Goal: Information Seeking & Learning: Learn about a topic

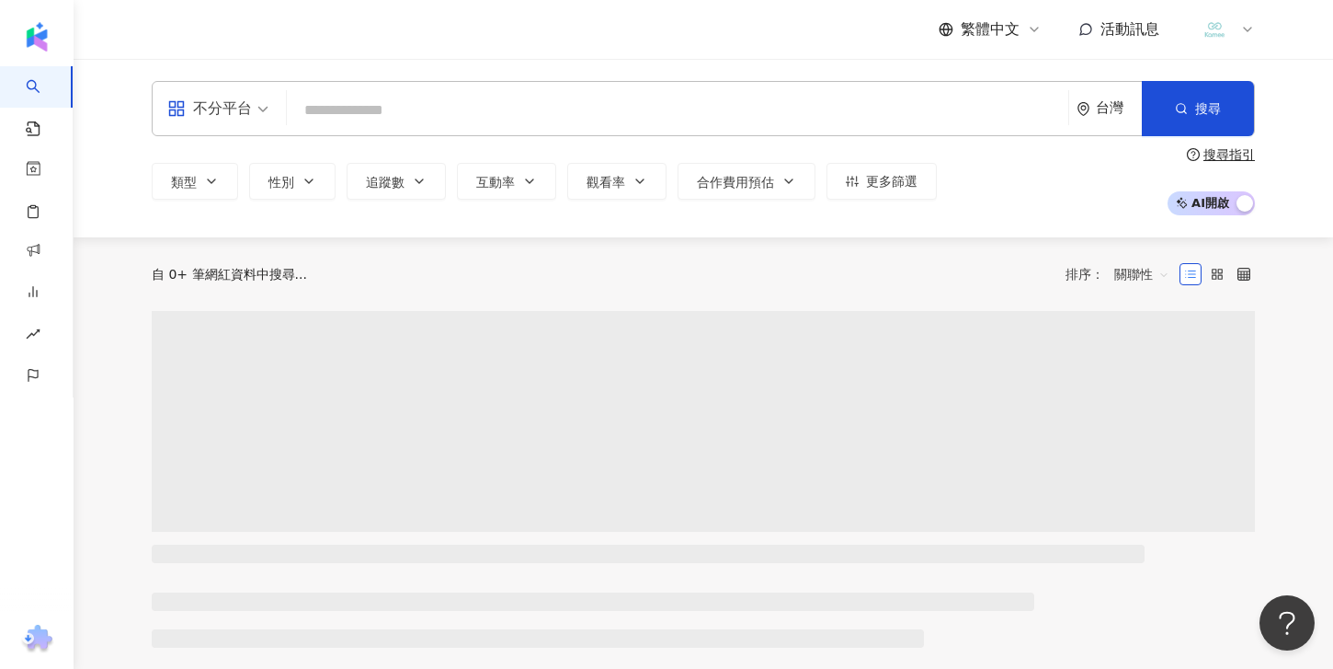
click at [351, 105] on input "search" at bounding box center [677, 110] width 767 height 35
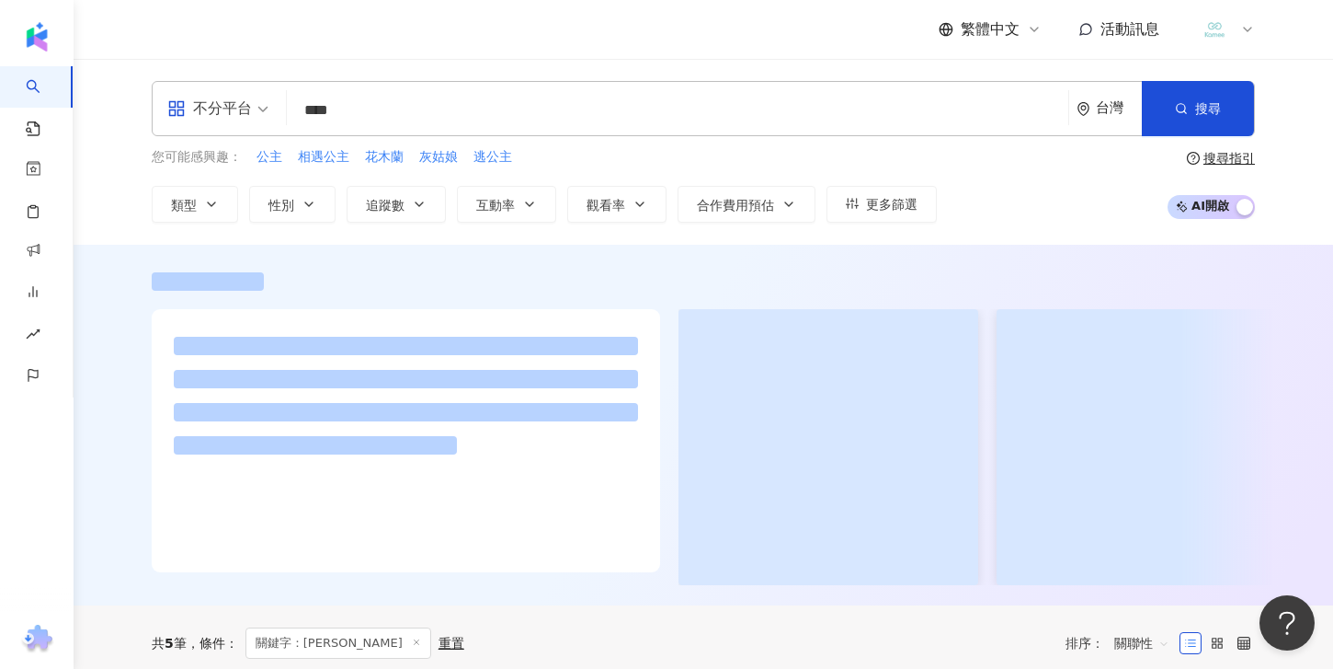
click at [386, 288] on div at bounding box center [704, 281] width 1104 height 18
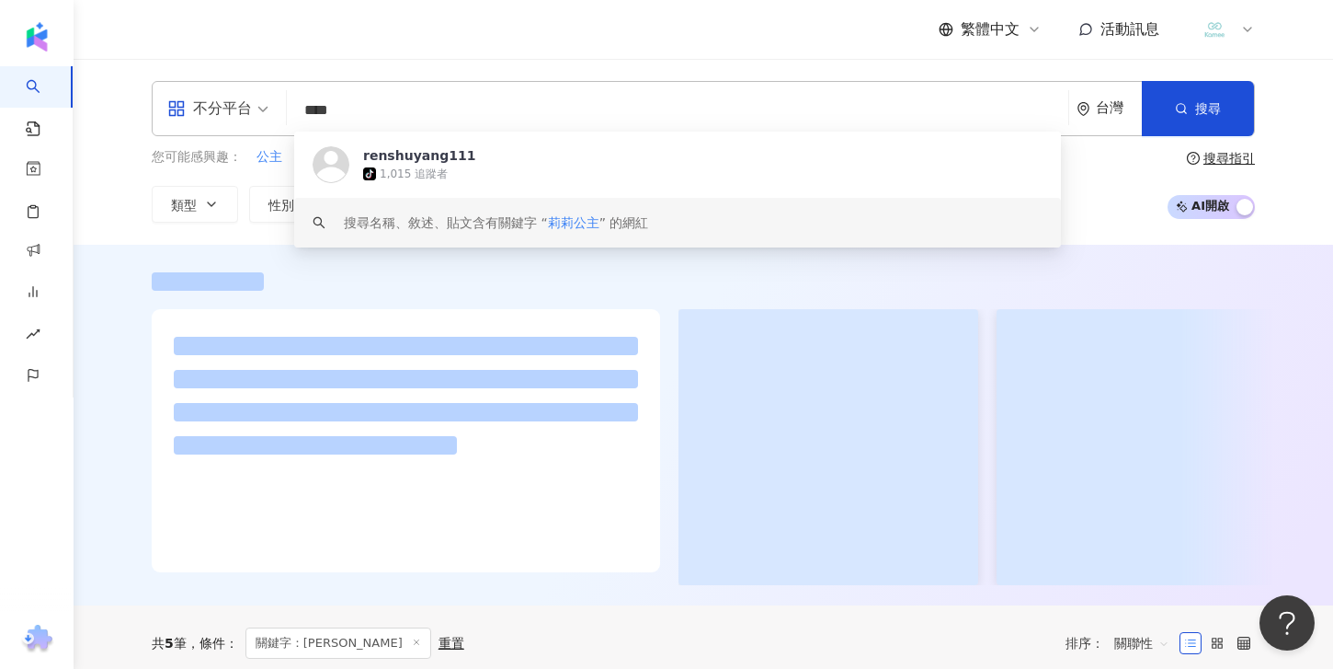
click at [413, 112] on input "****" at bounding box center [677, 110] width 767 height 35
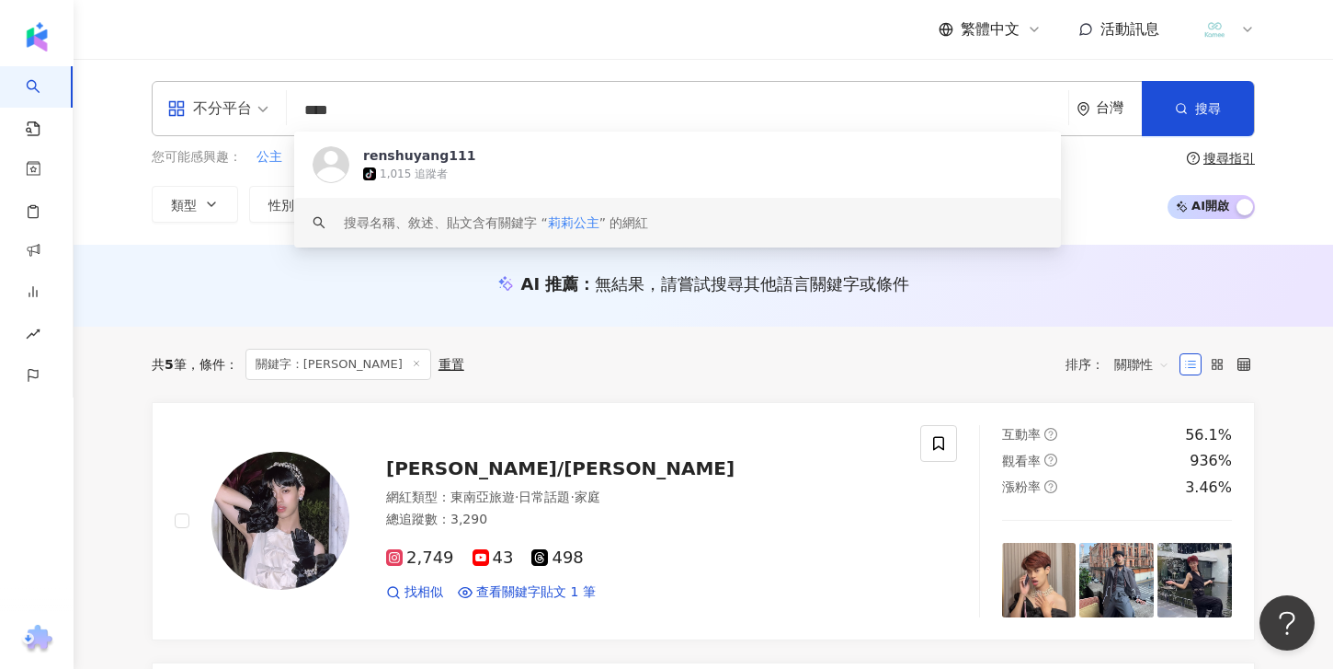
drag, startPoint x: 414, startPoint y: 111, endPoint x: 271, endPoint y: 106, distance: 142.7
click at [271, 106] on div "不分平台 **** 台灣 搜尋 https://www.tiktok.com/@renshuyang111 keyword renshuyang111 tik…" at bounding box center [704, 108] width 1104 height 55
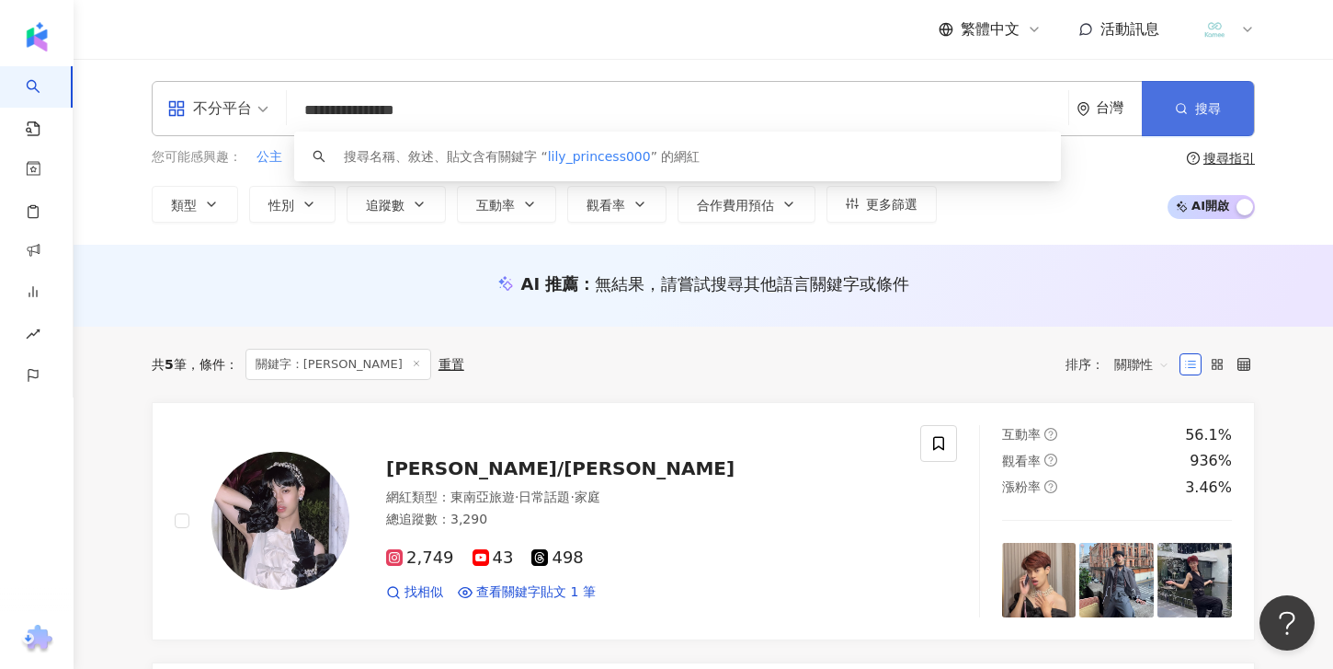
type input "**********"
click at [1225, 109] on button "搜尋" at bounding box center [1198, 108] width 112 height 55
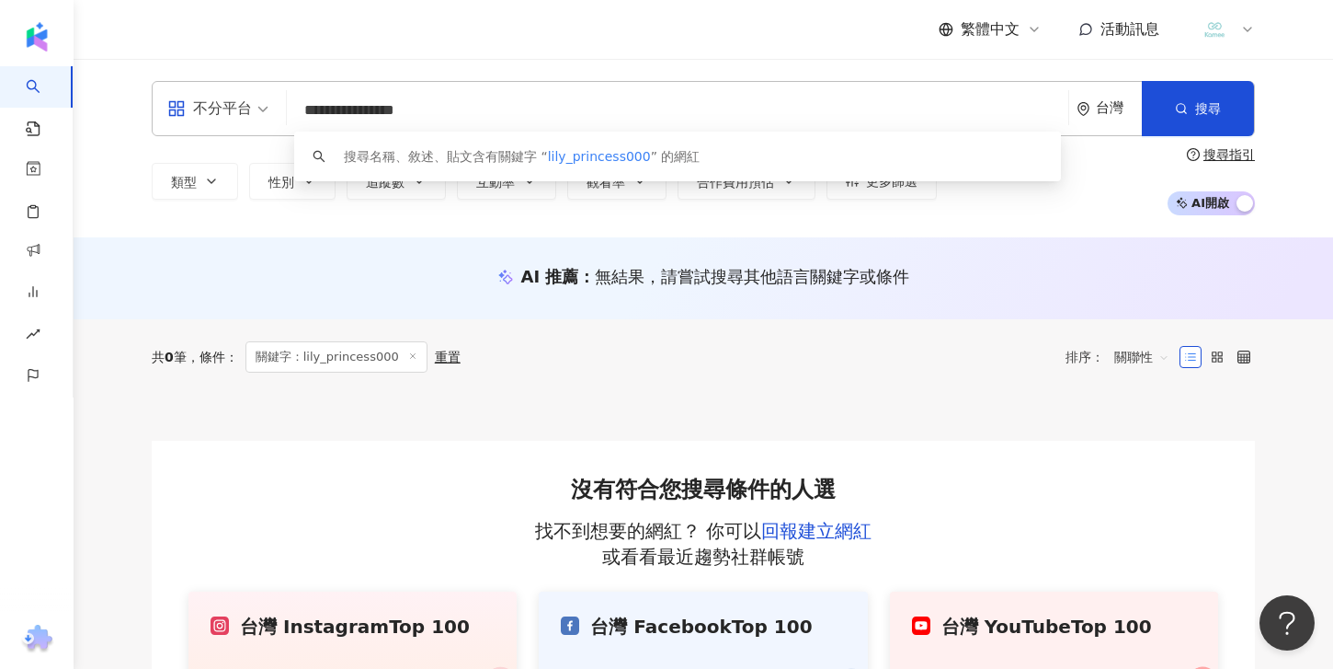
drag, startPoint x: 454, startPoint y: 111, endPoint x: 284, endPoint y: 112, distance: 170.1
click at [284, 112] on div "**********" at bounding box center [704, 108] width 1104 height 55
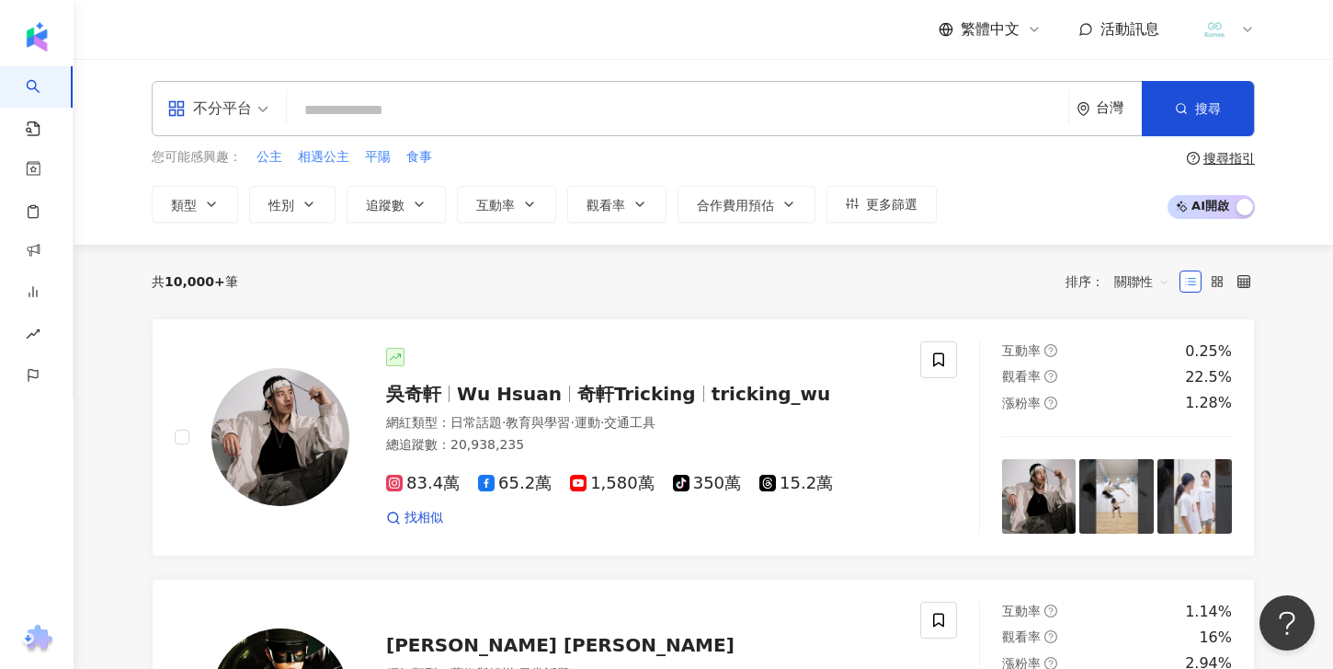
click at [1249, 35] on icon at bounding box center [1248, 29] width 15 height 15
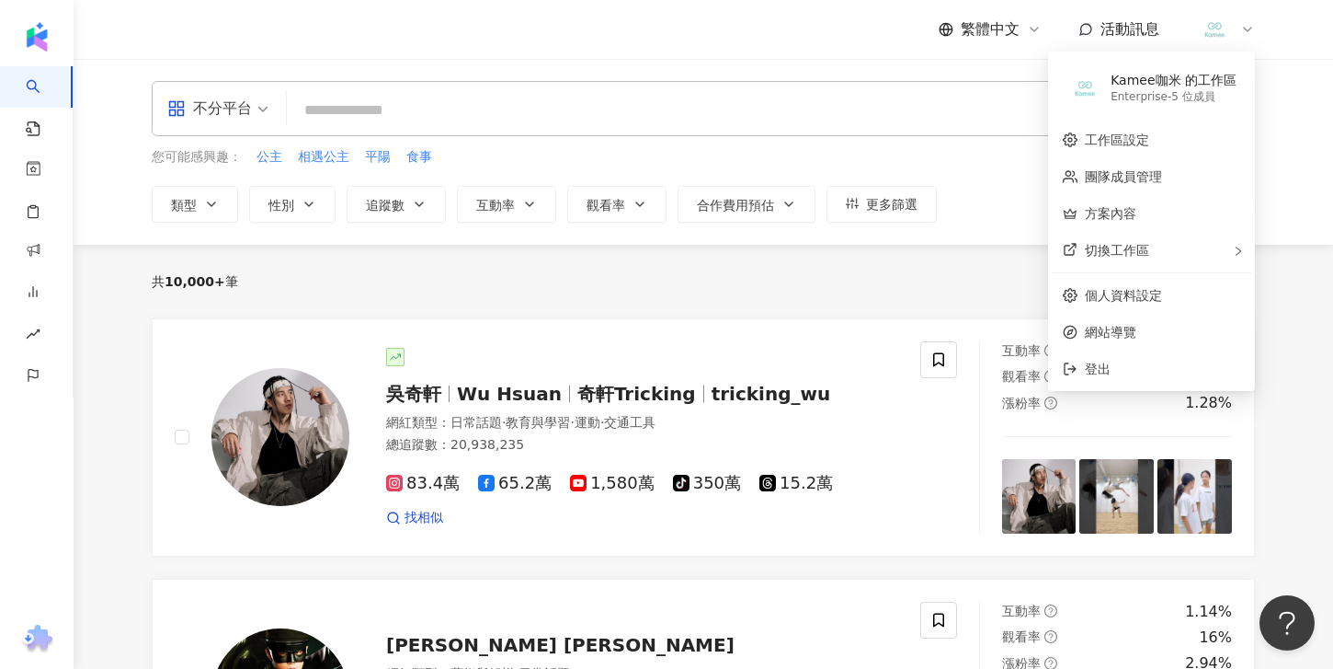
click at [1249, 35] on icon at bounding box center [1248, 29] width 15 height 15
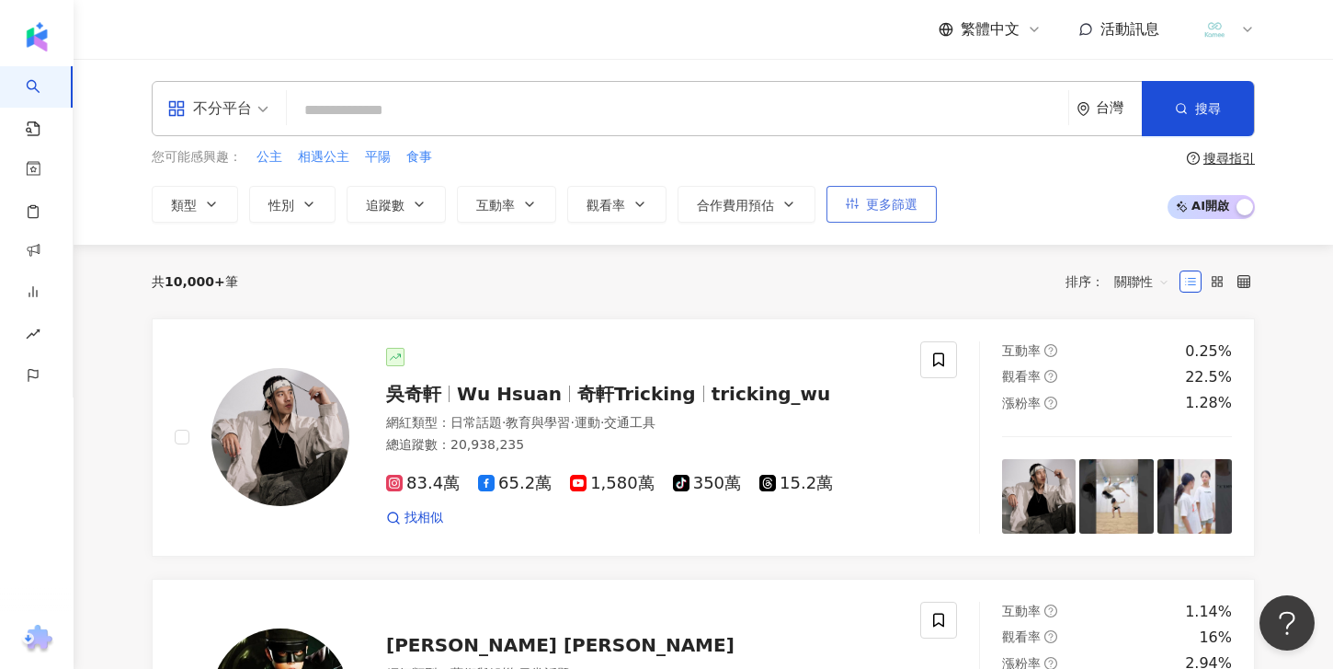
click at [851, 204] on icon "button" at bounding box center [852, 203] width 13 height 13
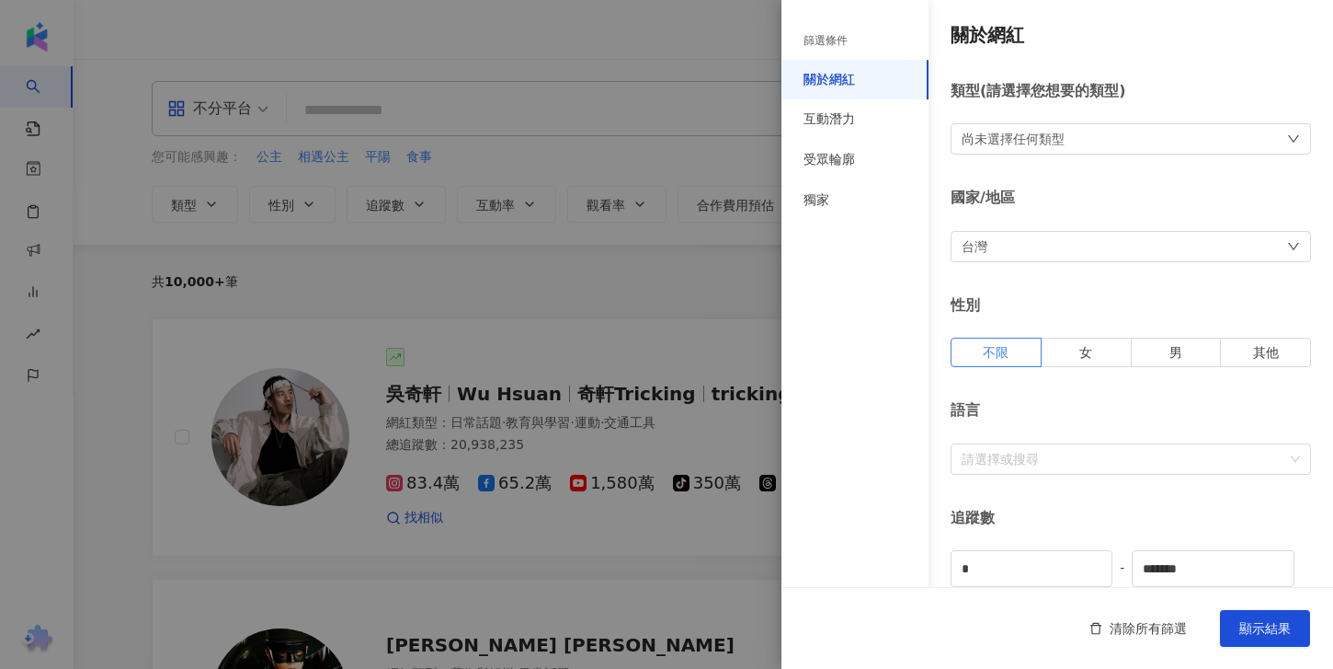
click at [689, 261] on div at bounding box center [666, 334] width 1333 height 669
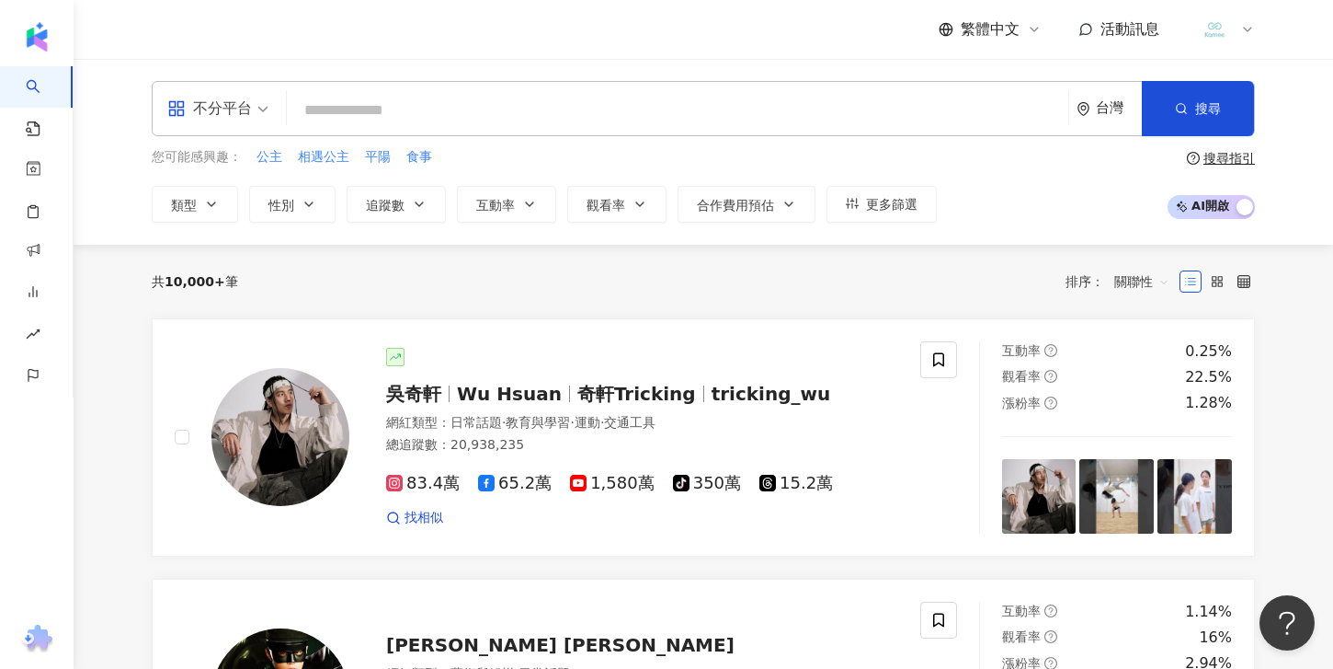
click at [1219, 161] on div "搜尋指引" at bounding box center [1229, 158] width 51 height 15
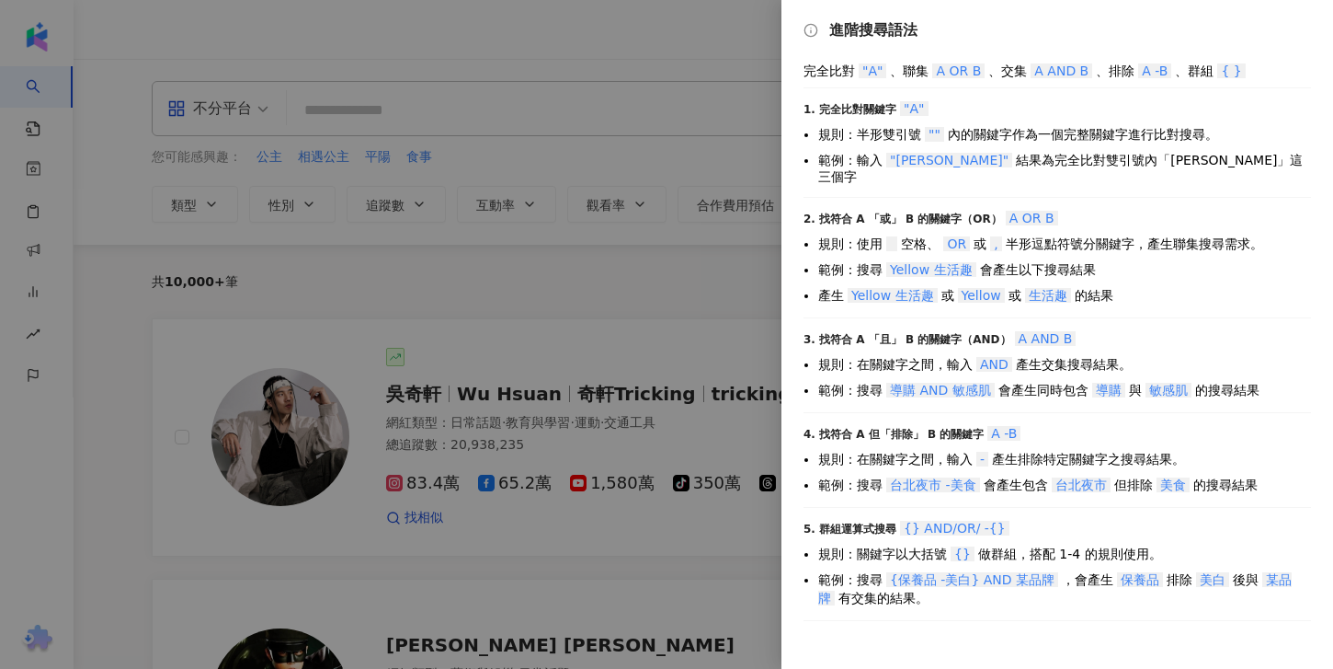
click at [713, 191] on div at bounding box center [666, 334] width 1333 height 669
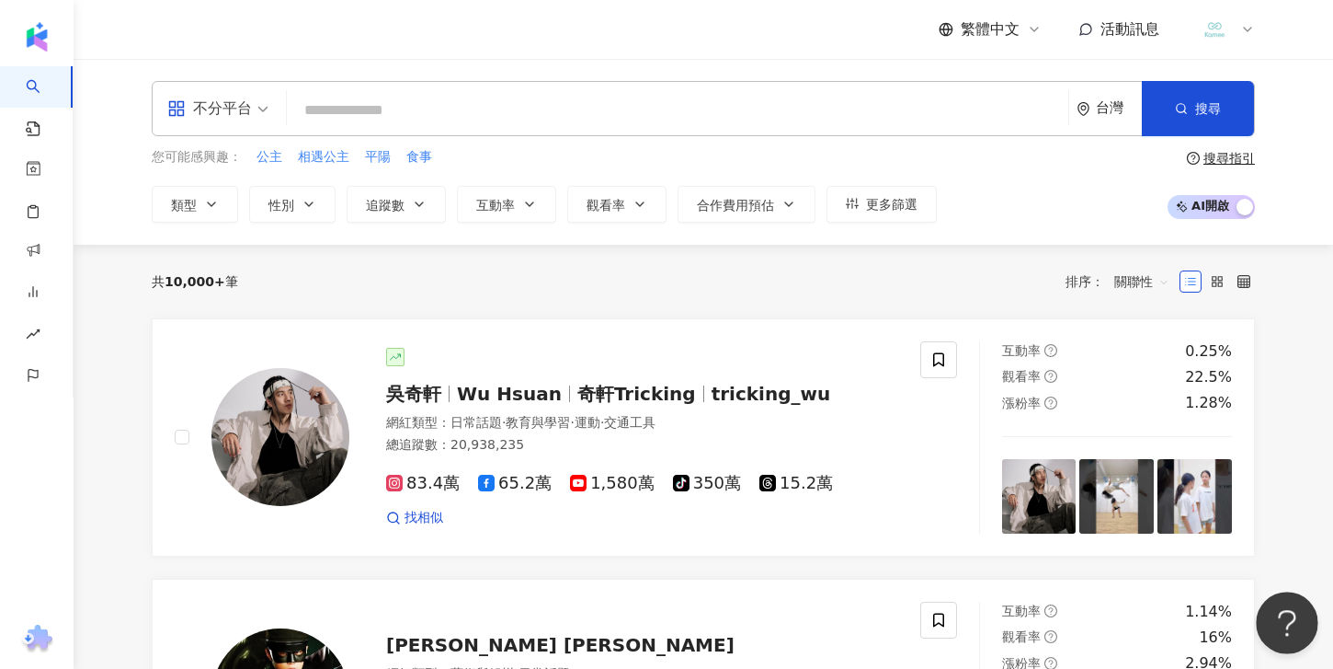
click at [1274, 620] on button "Open Beacon popover" at bounding box center [1283, 618] width 55 height 55
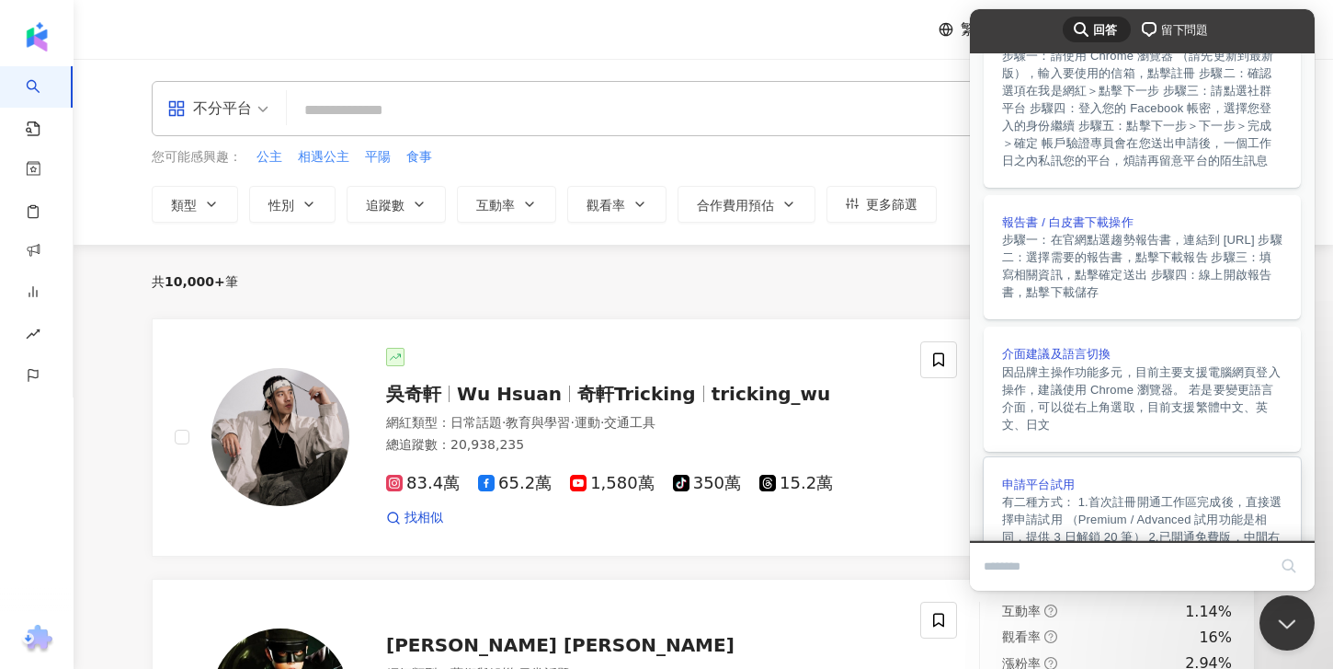
scroll to position [424, 0]
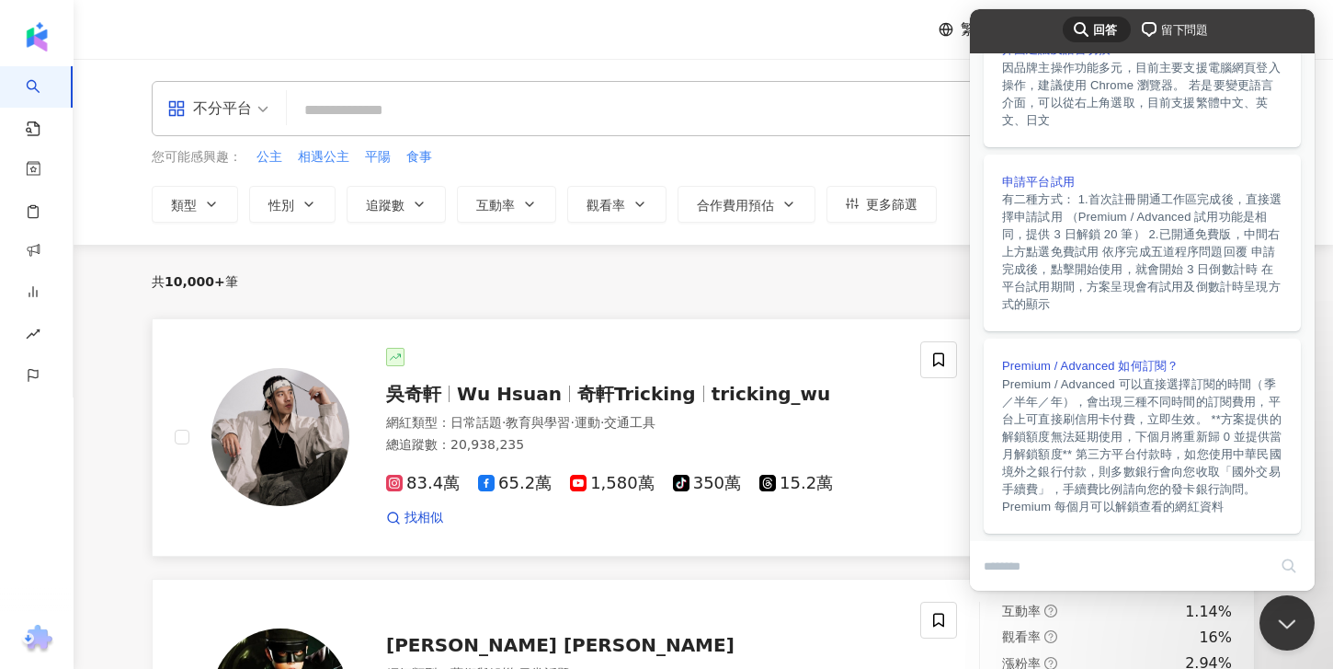
click at [837, 483] on div "83.4萬 65.2萬 1,580萬 tiktok-icon 350萬 15.2萬" at bounding box center [642, 484] width 512 height 20
click at [676, 309] on div "共 10,000+ 筆 排序： 關聯性" at bounding box center [704, 282] width 1104 height 74
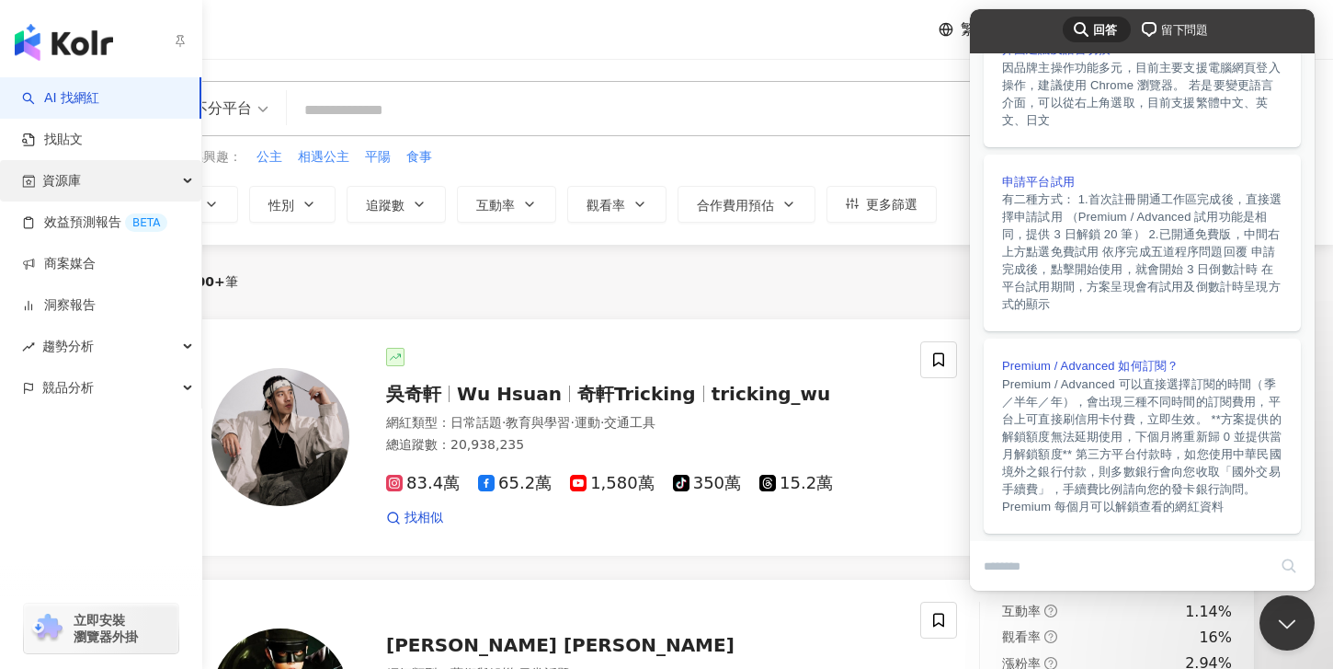
click at [87, 177] on div "資源庫" at bounding box center [100, 180] width 201 height 41
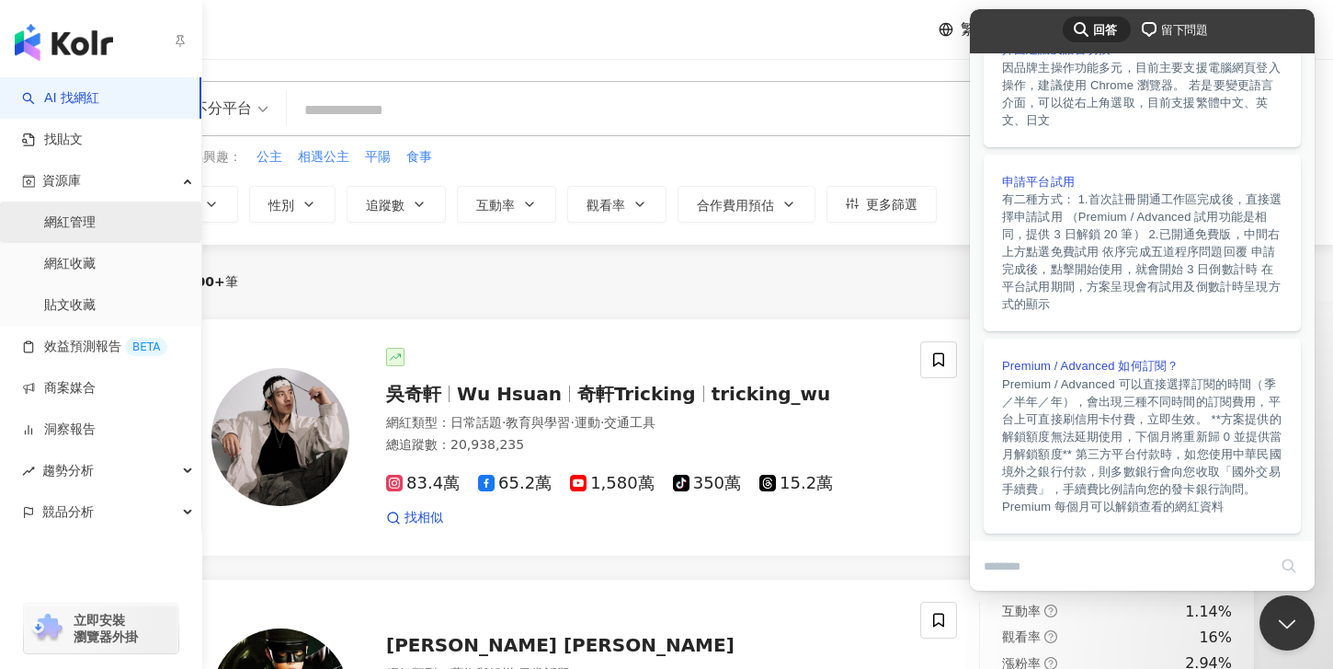
click at [86, 232] on link "網紅管理" at bounding box center [69, 222] width 51 height 18
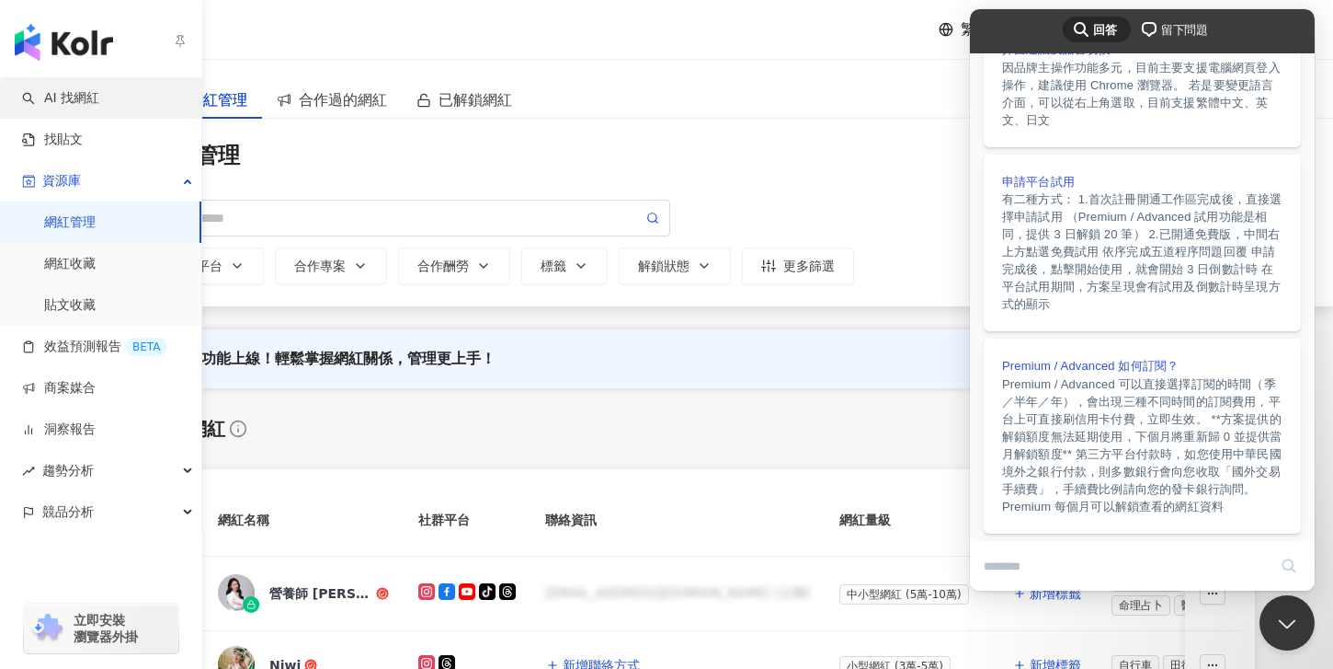
click at [94, 99] on link "AI 找網紅" at bounding box center [60, 98] width 77 height 18
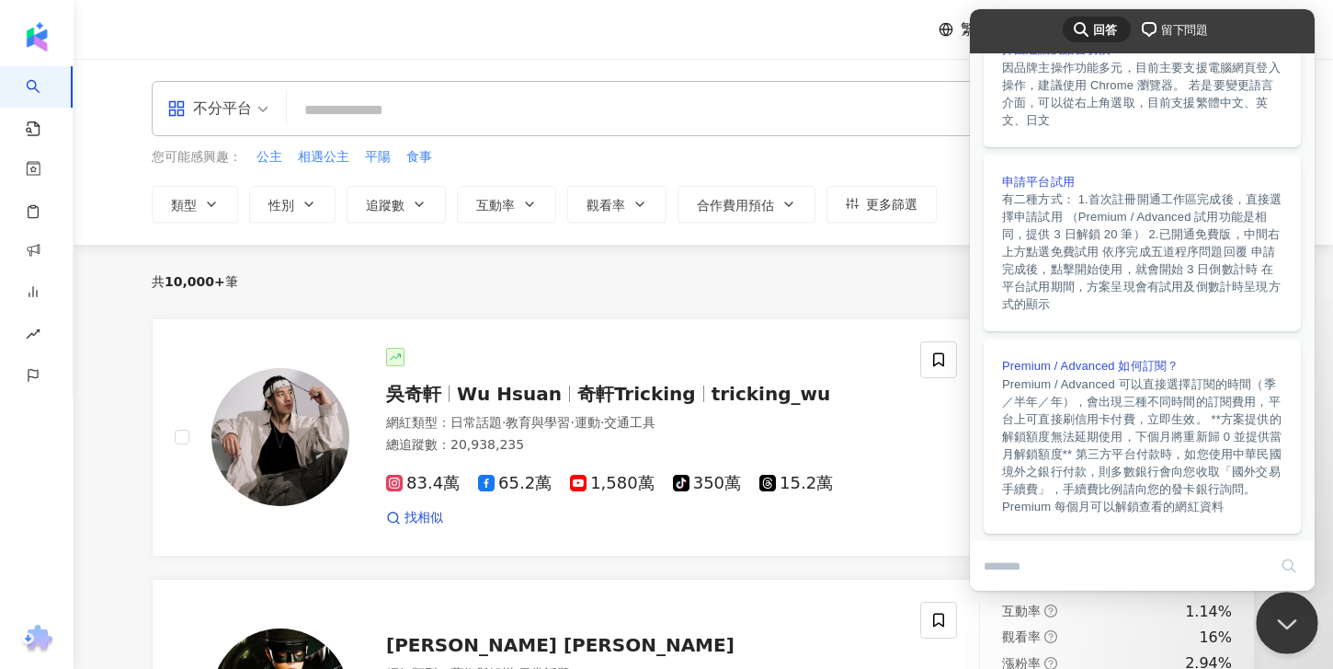
click at [1297, 613] on button "Close Beacon popover" at bounding box center [1283, 618] width 55 height 55
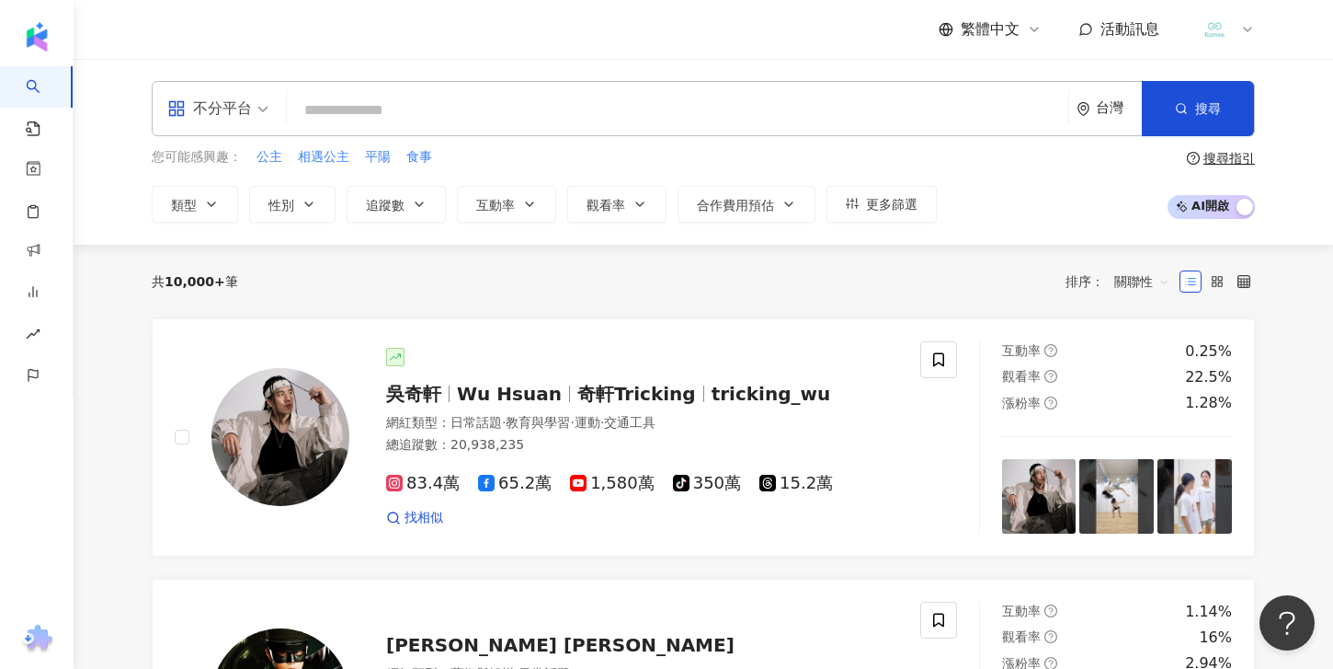
click at [1154, 26] on span "活動訊息" at bounding box center [1130, 28] width 59 height 17
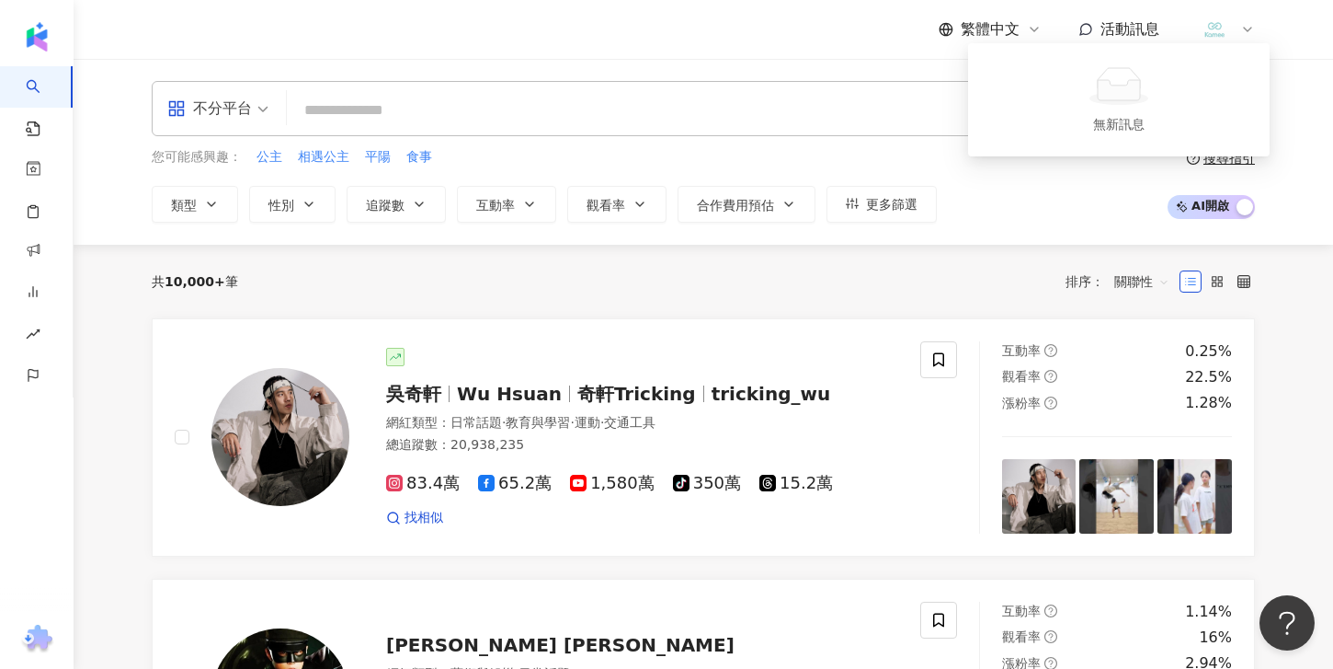
click at [1154, 26] on span "活動訊息" at bounding box center [1130, 28] width 59 height 17
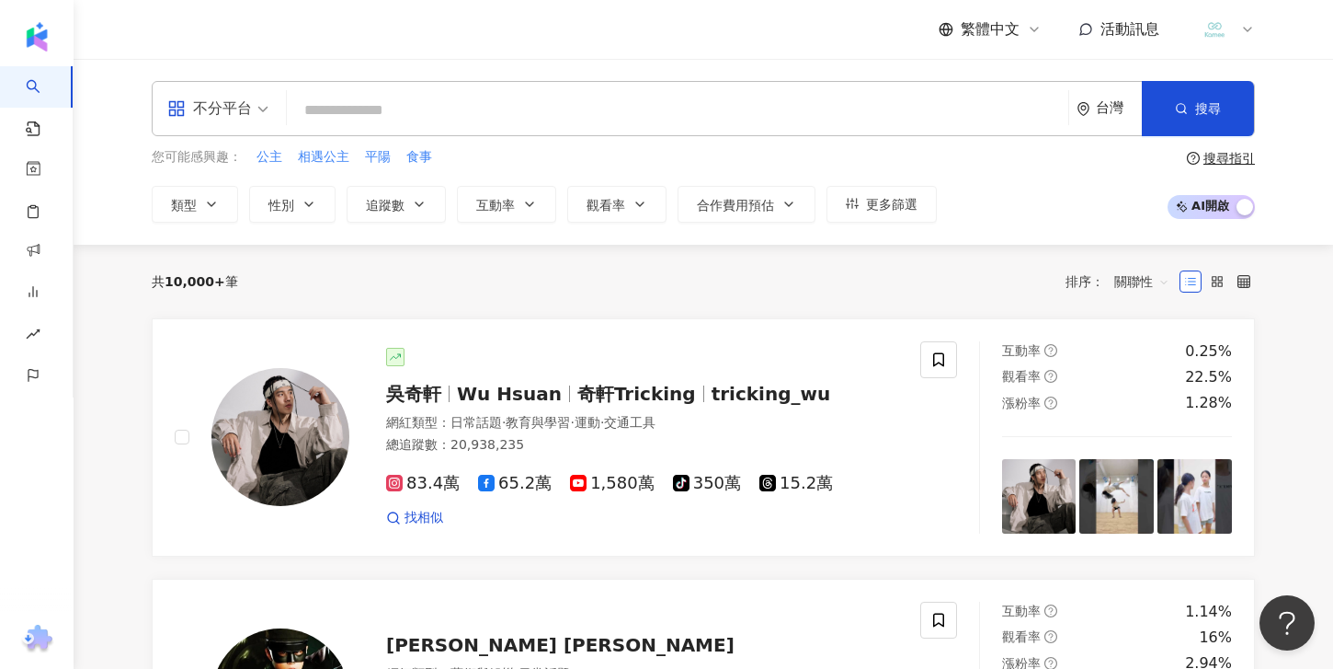
click at [1217, 27] on img at bounding box center [1214, 29] width 35 height 35
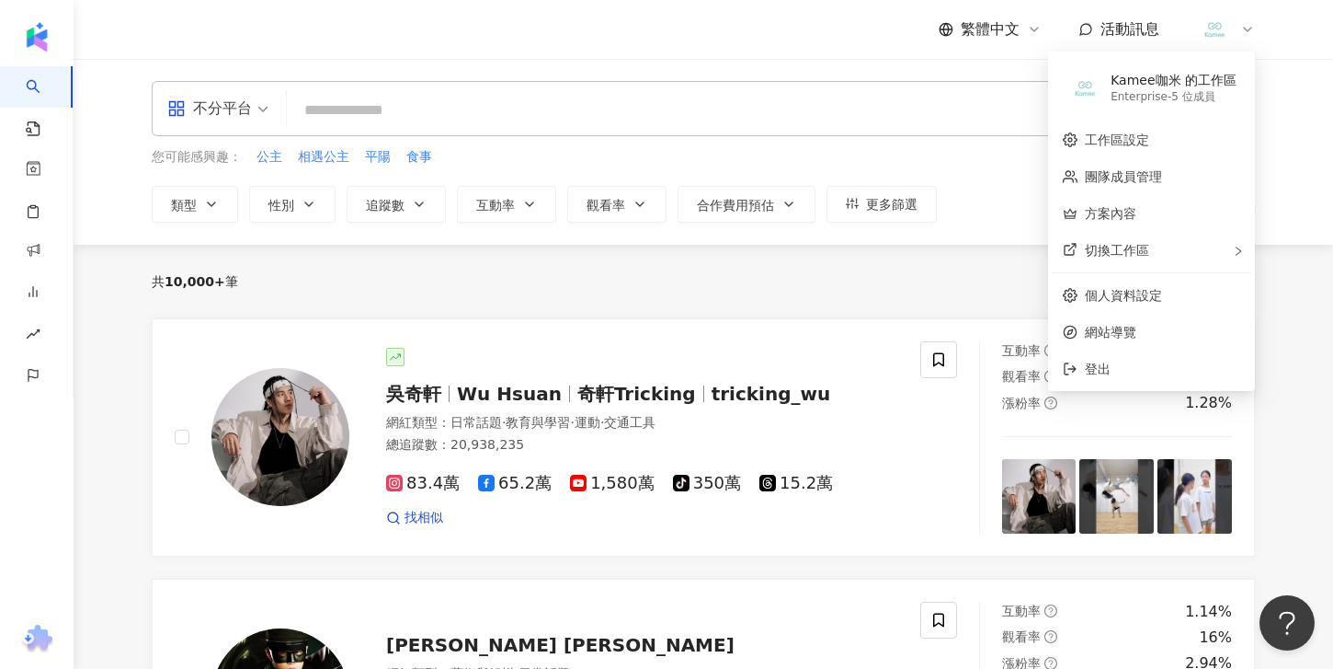
click at [949, 36] on icon at bounding box center [946, 29] width 15 height 15
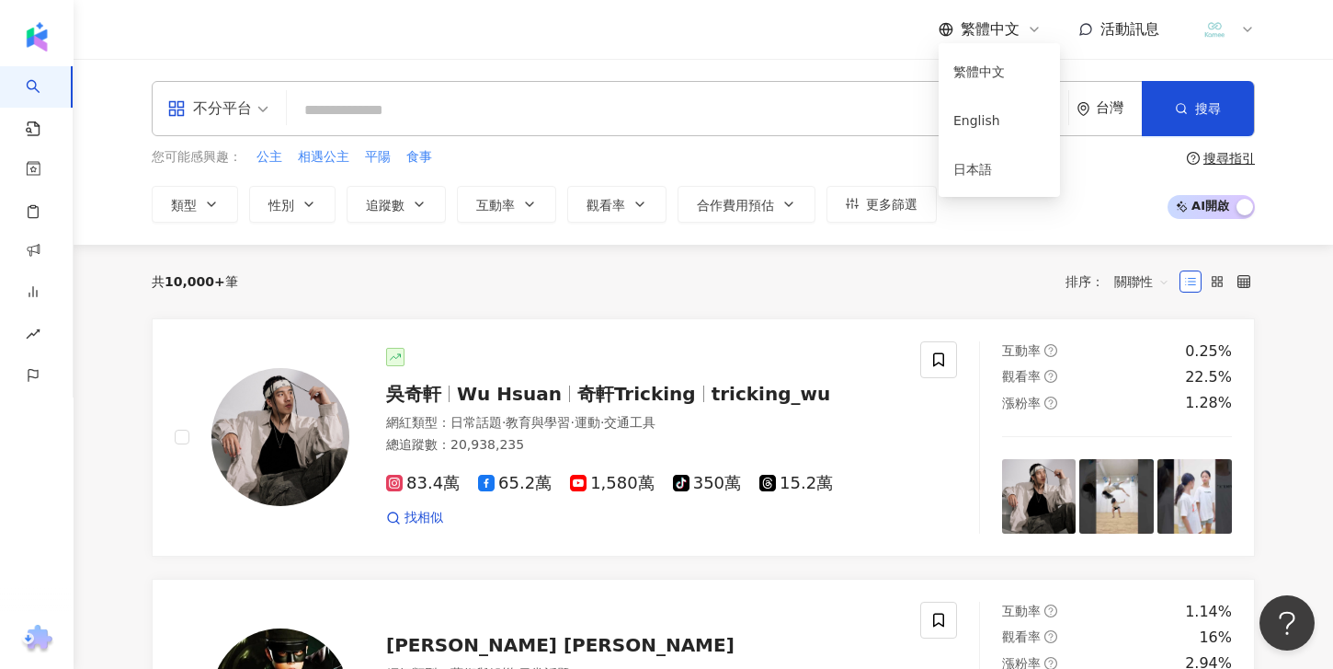
click at [949, 36] on icon at bounding box center [946, 29] width 15 height 15
click at [202, 193] on button "類型" at bounding box center [195, 204] width 86 height 37
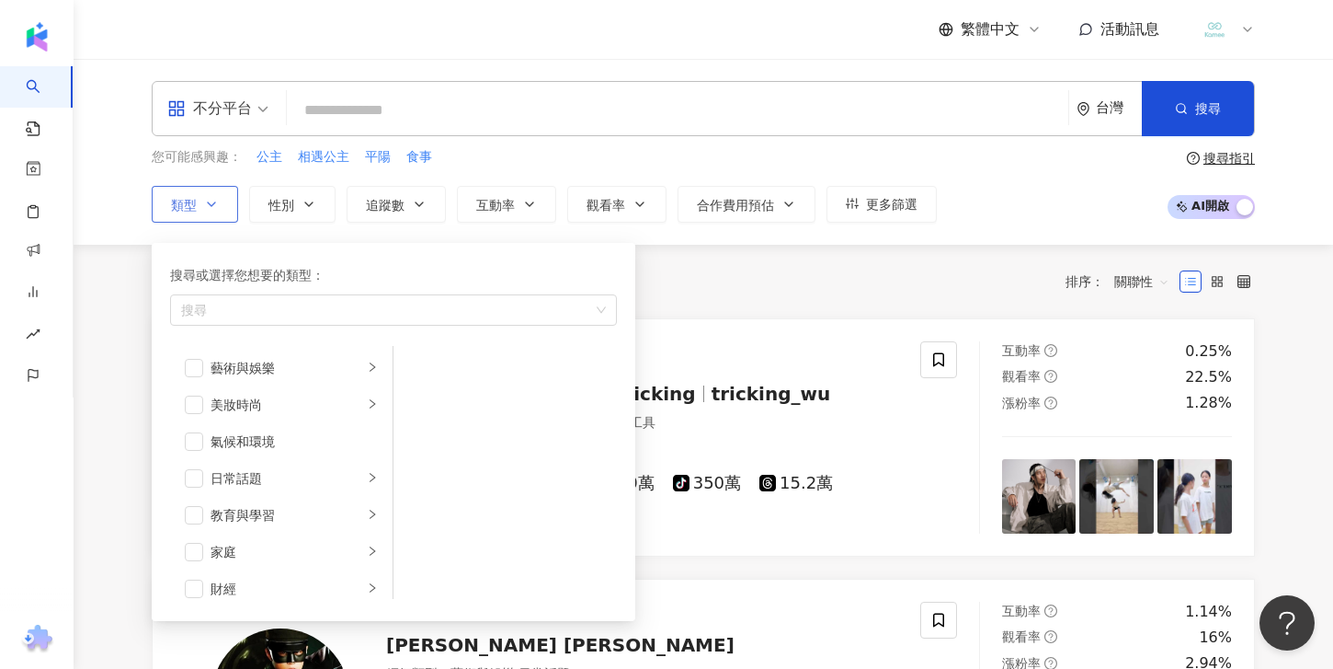
click at [202, 193] on button "類型 搜尋或選擇您想要的類型： 搜尋 藝術與娛樂 美妝時尚 氣候和環境 日常話題 教育與學習 家庭 財經 美食 命理占卜 遊戲 法政社會 生活風格 影視娛樂 …" at bounding box center [195, 204] width 86 height 37
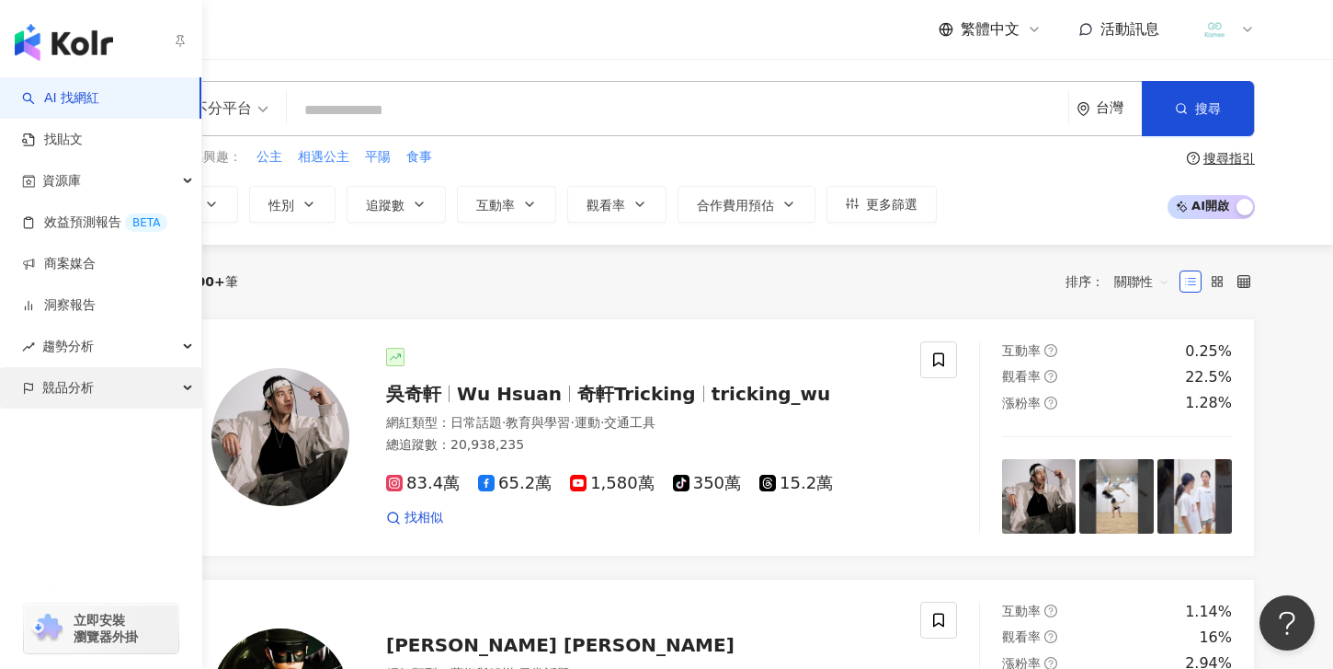
click at [189, 388] on div "競品分析" at bounding box center [100, 387] width 201 height 41
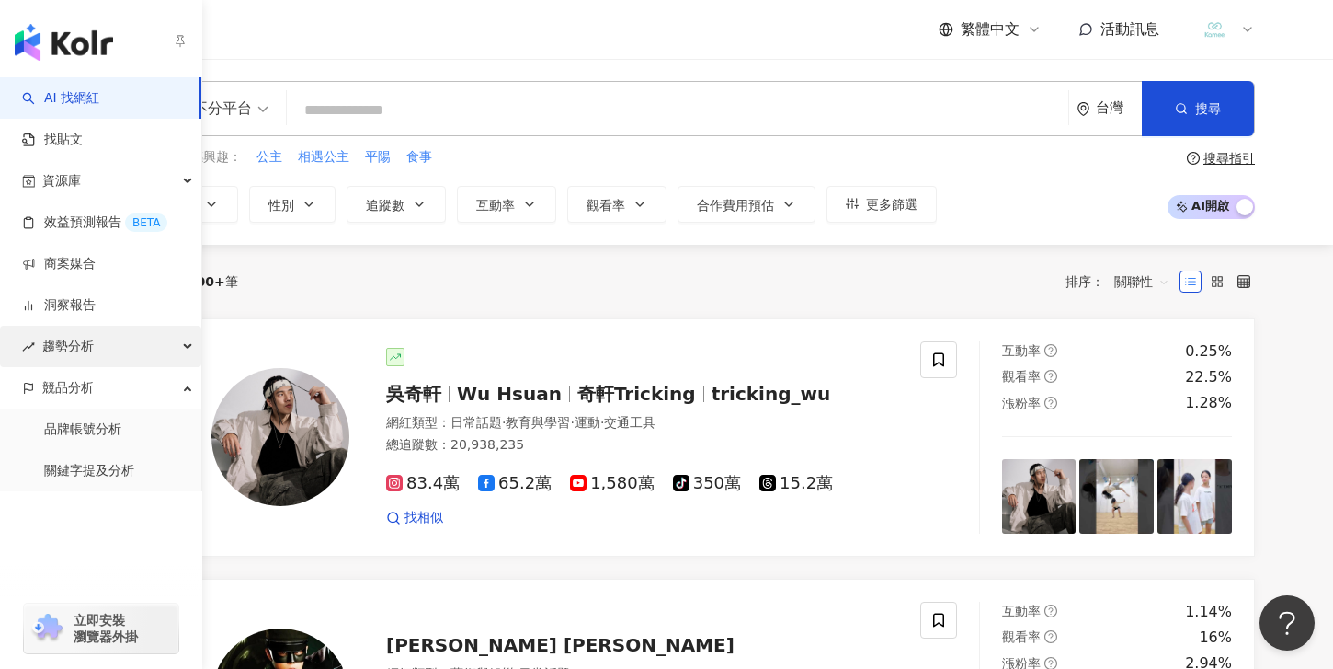
click at [189, 347] on div "趨勢分析" at bounding box center [100, 346] width 201 height 41
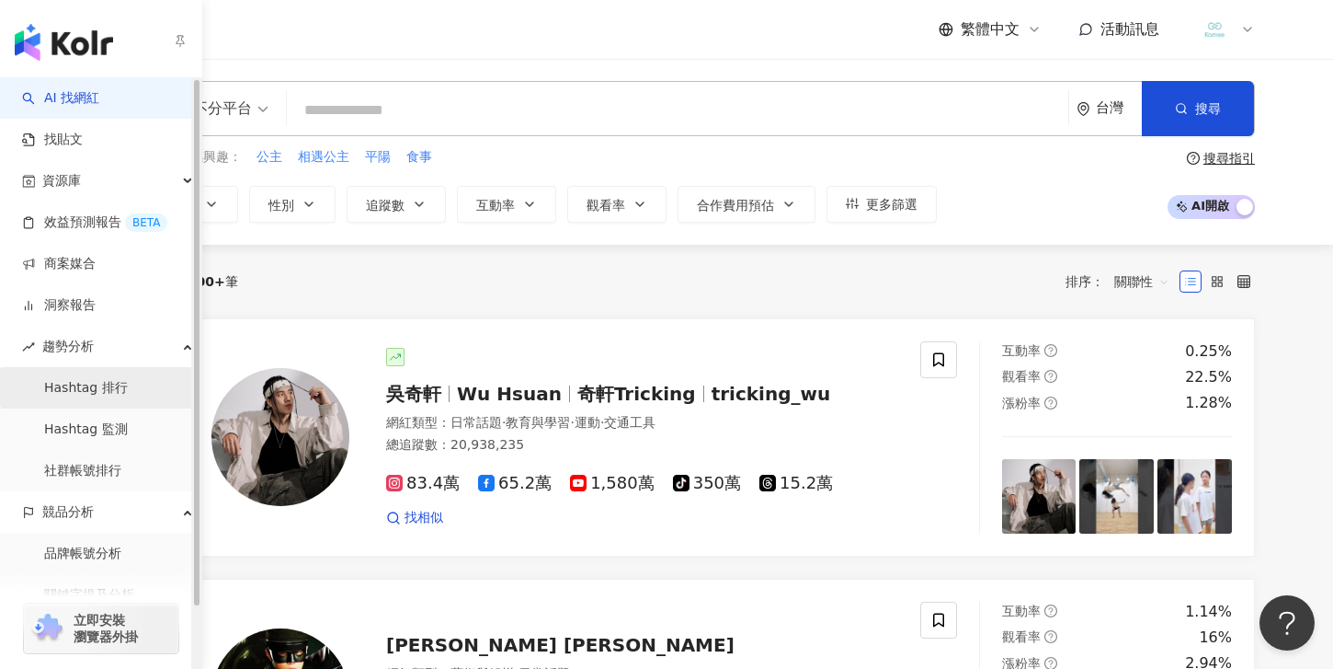
click at [119, 395] on link "Hashtag 排行" at bounding box center [86, 388] width 84 height 18
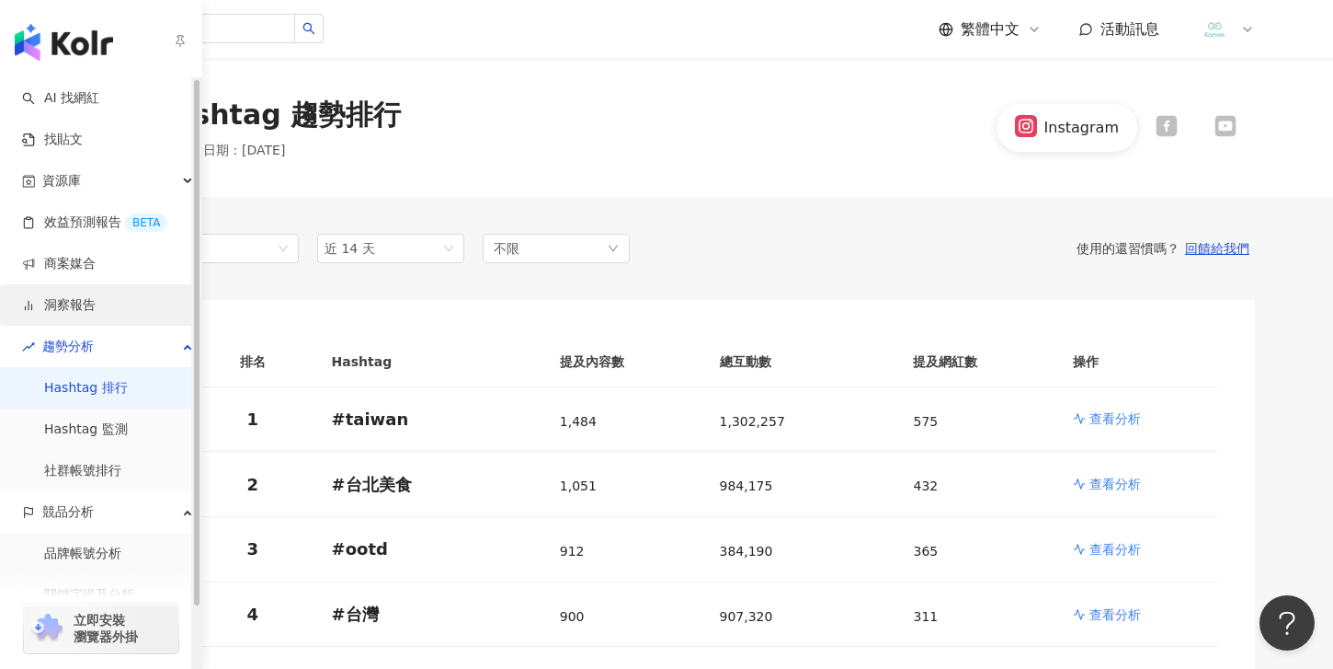
click at [86, 310] on link "洞察報告" at bounding box center [59, 305] width 74 height 18
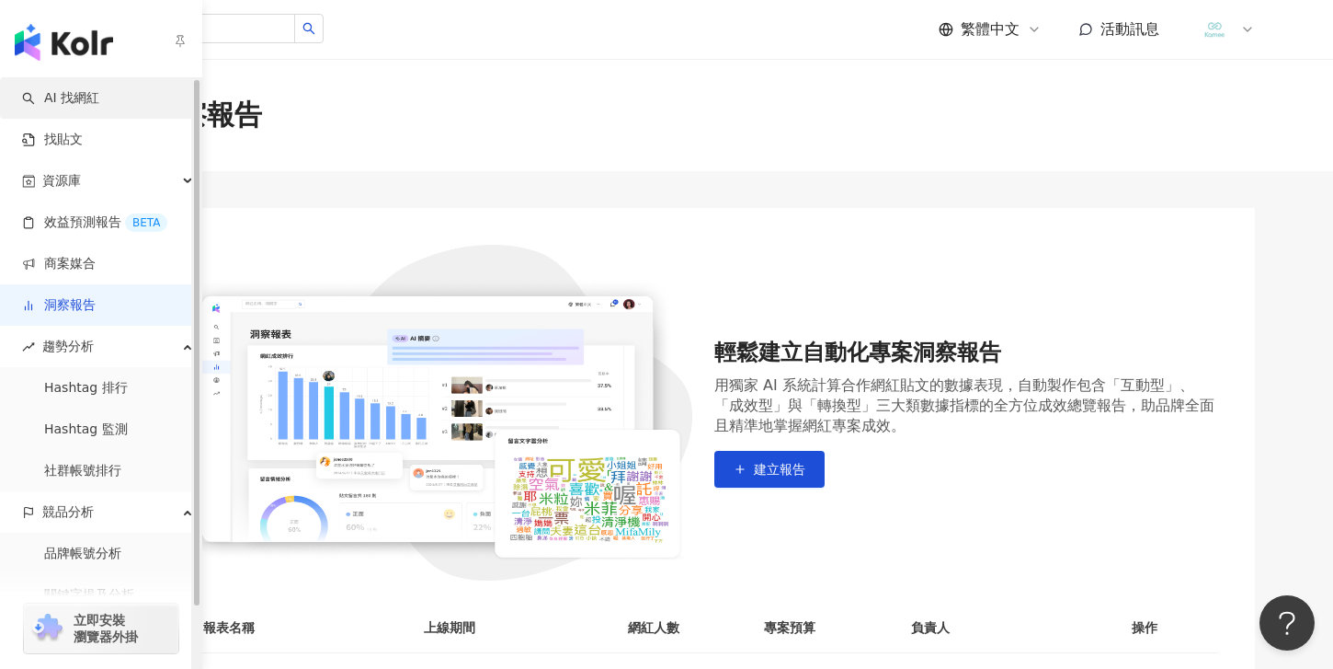
click at [83, 94] on link "AI 找網紅" at bounding box center [60, 98] width 77 height 18
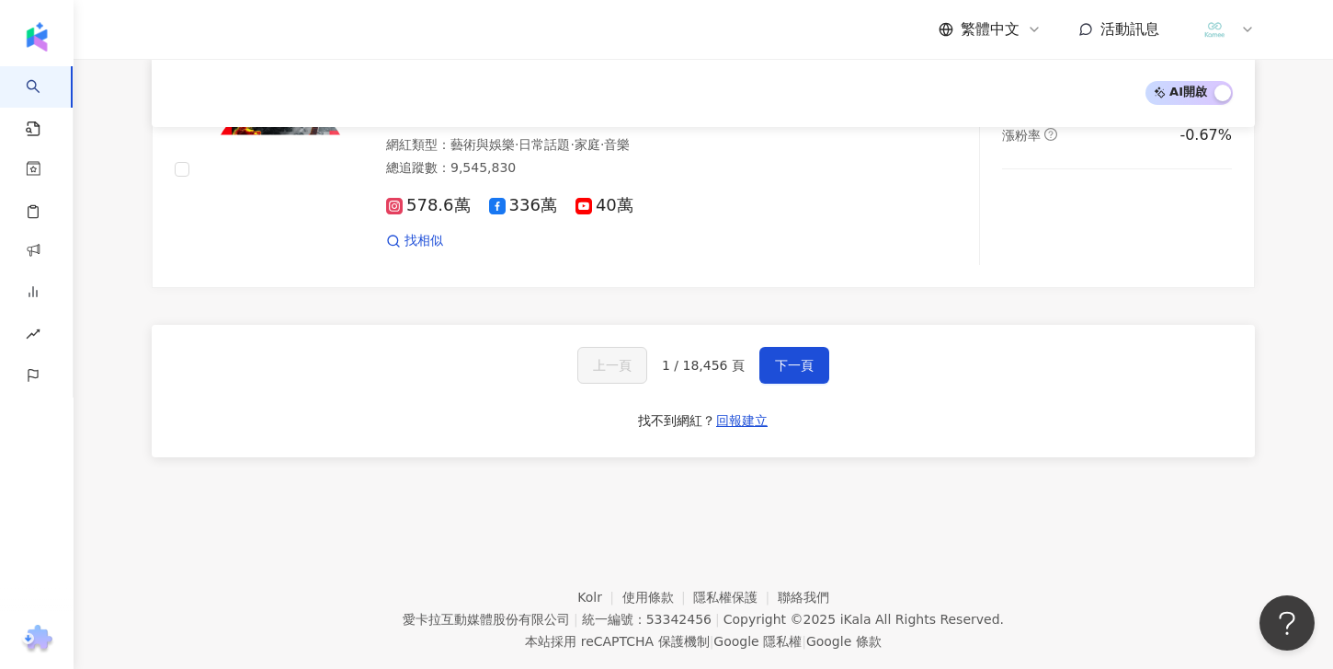
scroll to position [3152, 0]
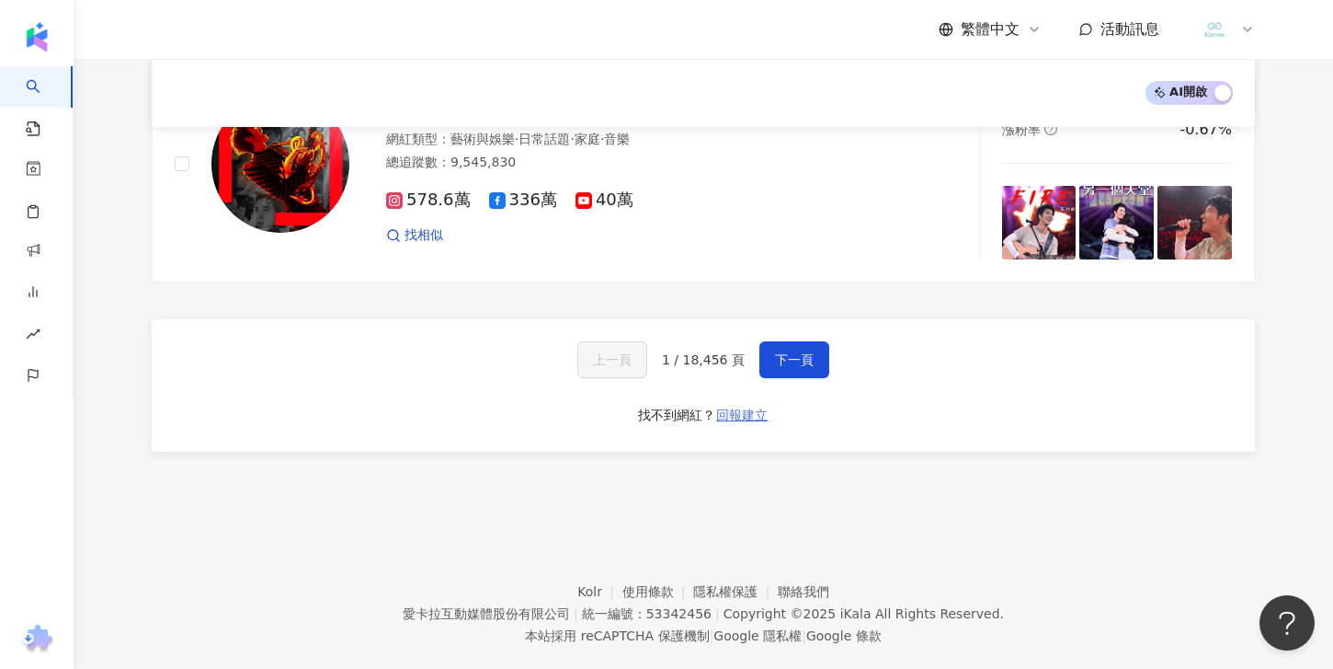
click at [729, 407] on span "回報建立" at bounding box center [741, 414] width 51 height 15
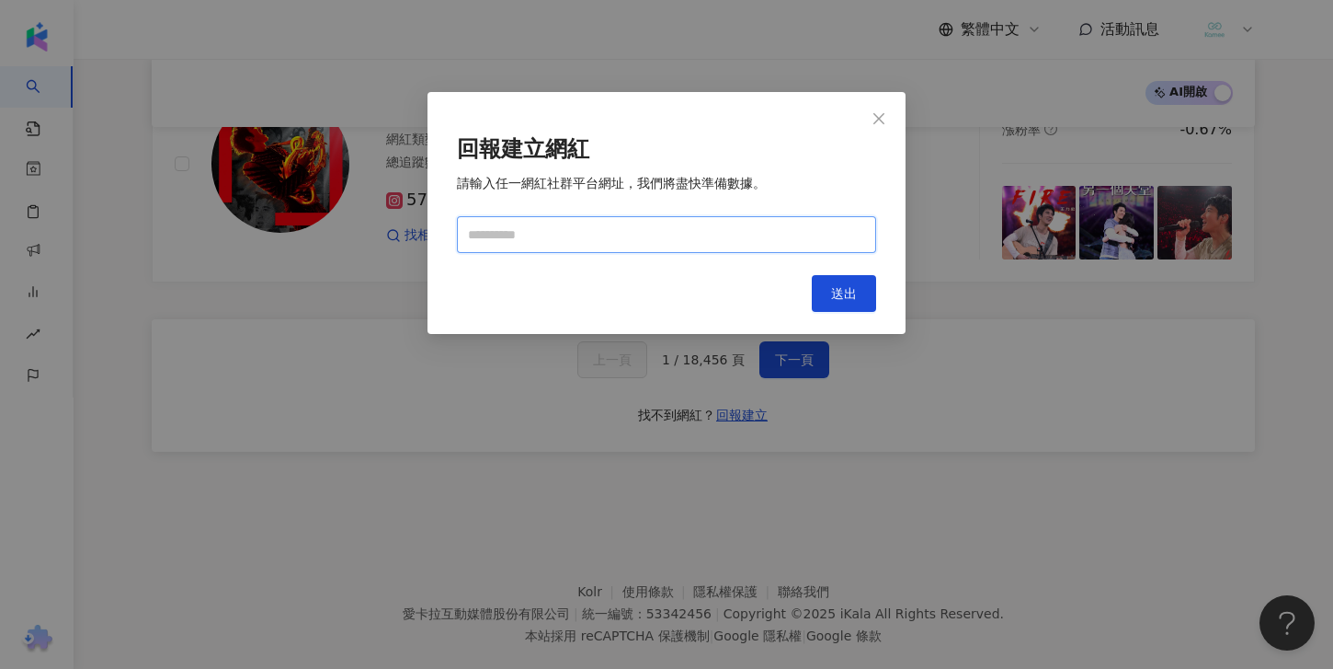
click at [592, 242] on input "text" at bounding box center [666, 234] width 419 height 37
paste input "**********"
type input "**********"
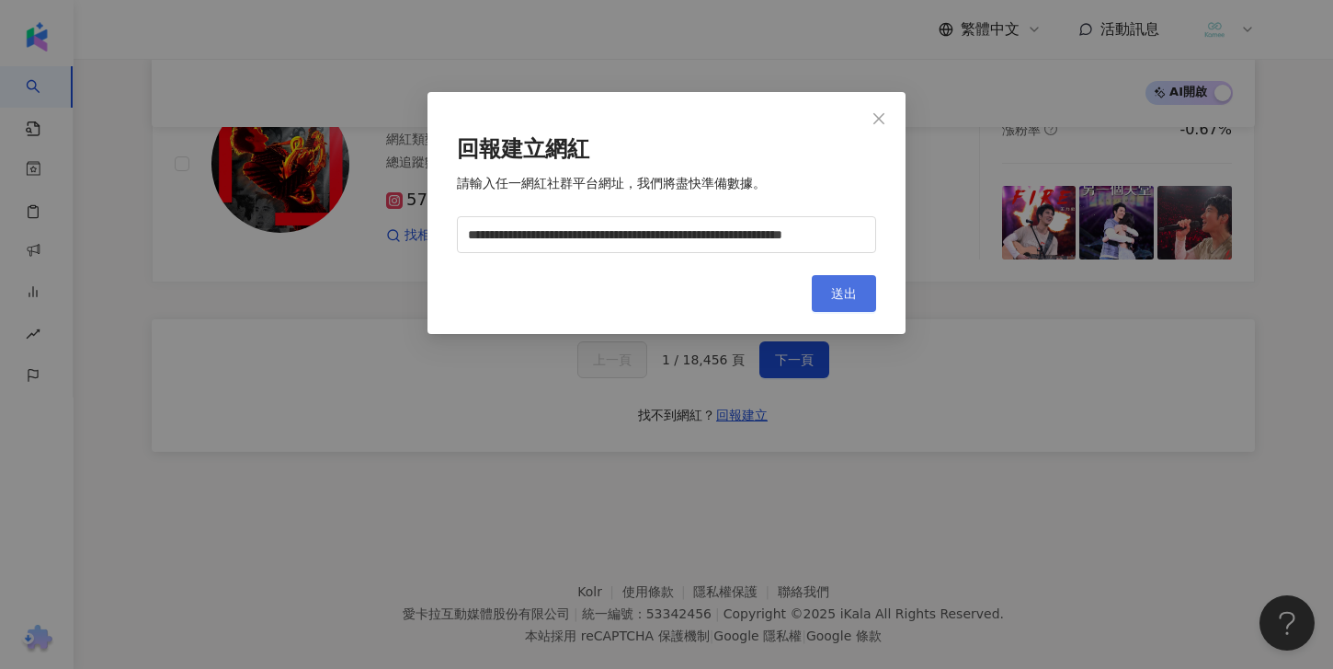
click at [864, 297] on button "送出" at bounding box center [844, 293] width 64 height 37
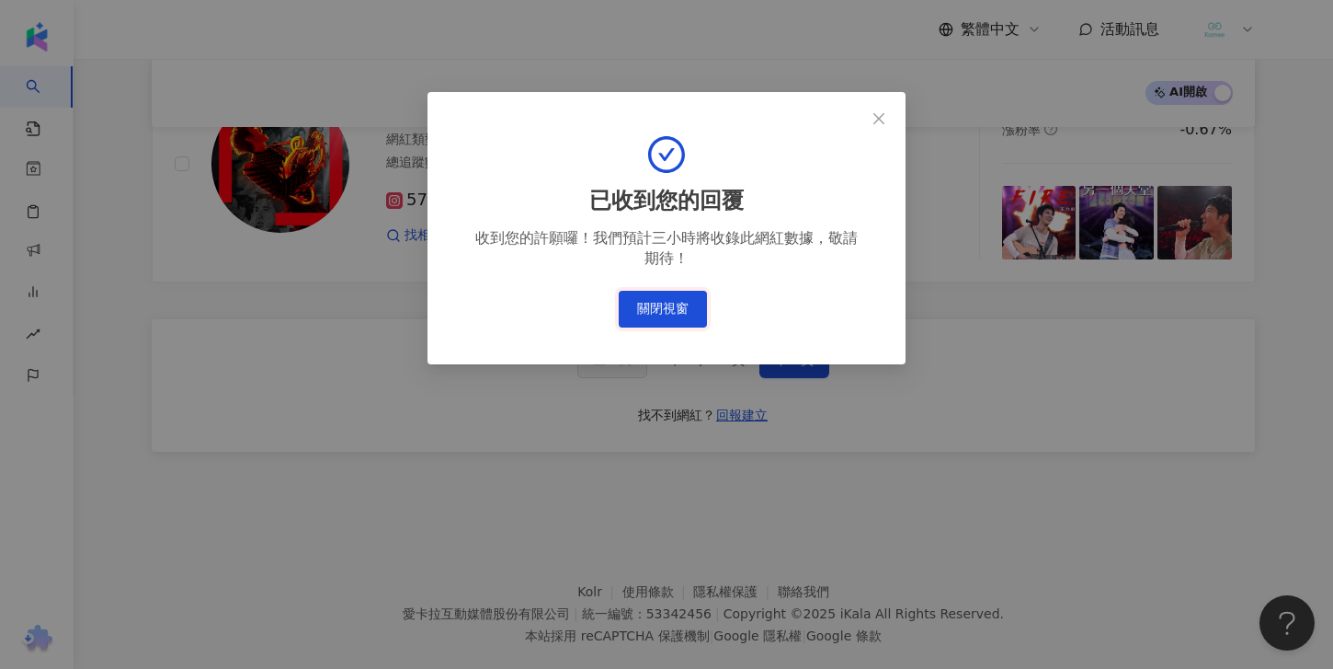
drag, startPoint x: 663, startPoint y: 320, endPoint x: 846, endPoint y: 346, distance: 184.8
click at [846, 346] on div "已收到您的回覆 收到您的許願囉！我們預計三小時將收錄此網紅數據，敬請期待！ 關閉視窗" at bounding box center [667, 228] width 478 height 272
click at [688, 318] on button "關閉視窗" at bounding box center [663, 309] width 88 height 37
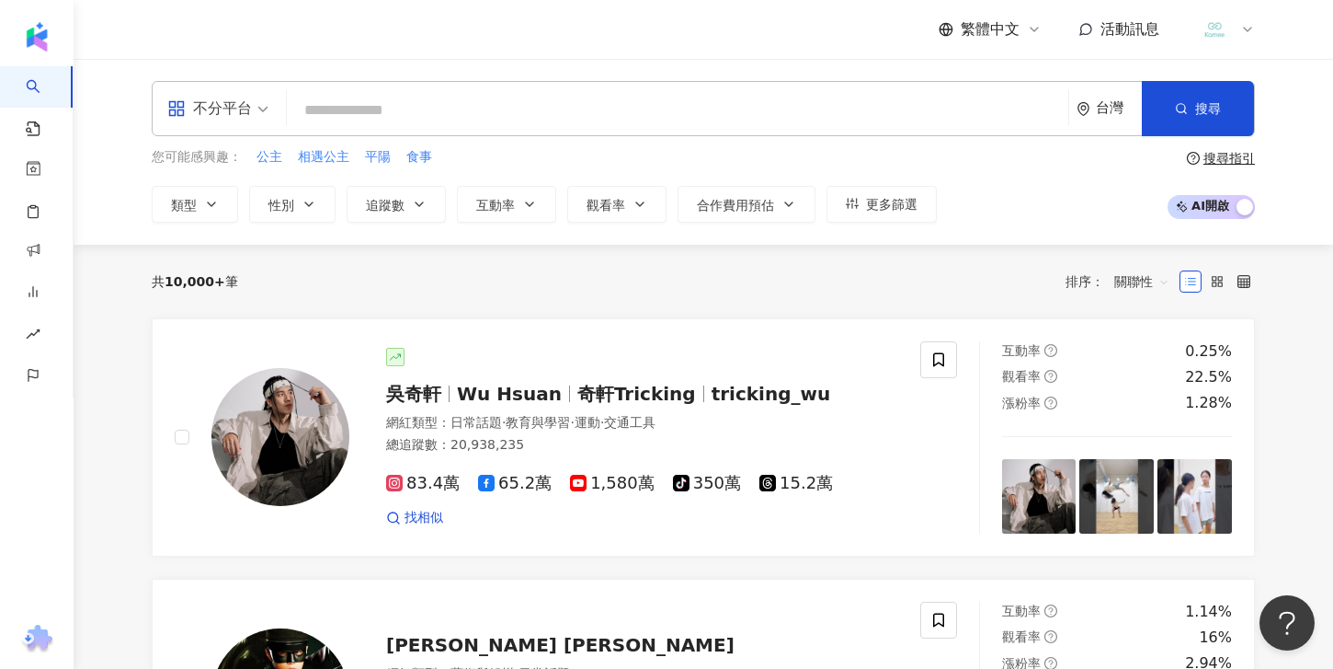
click at [390, 120] on input "search" at bounding box center [677, 110] width 767 height 35
paste input "**********"
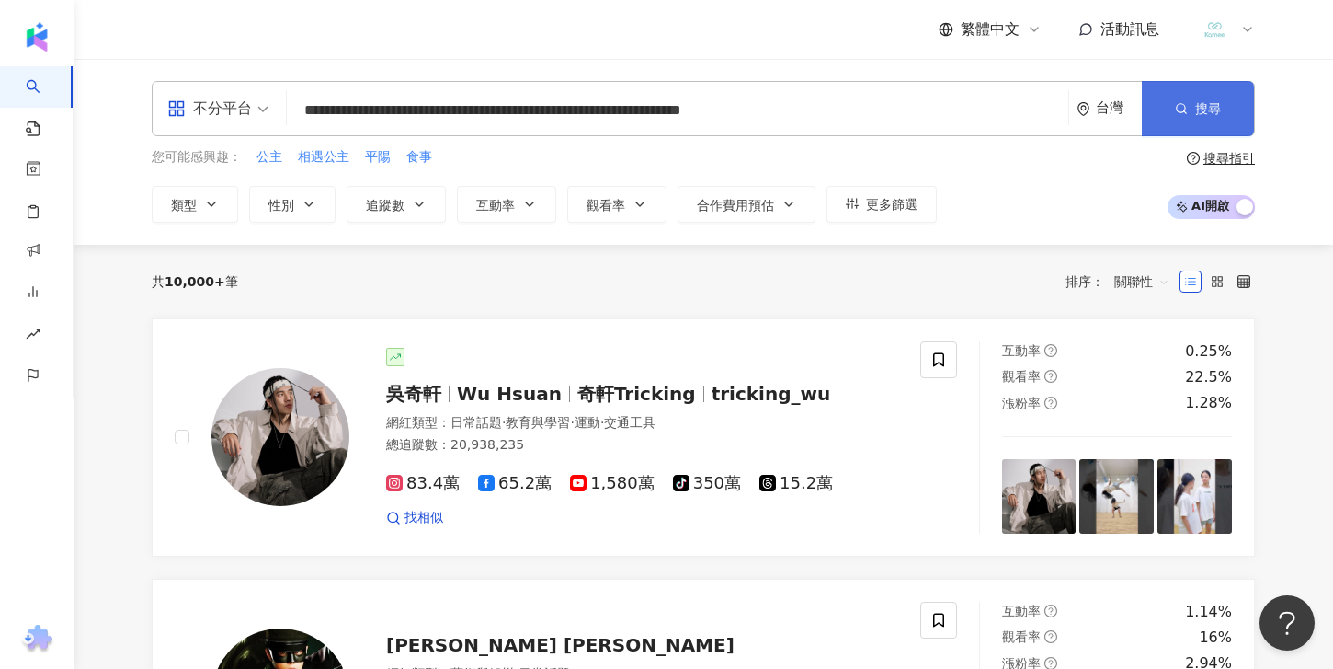
click at [1196, 111] on span "搜尋" at bounding box center [1209, 108] width 26 height 15
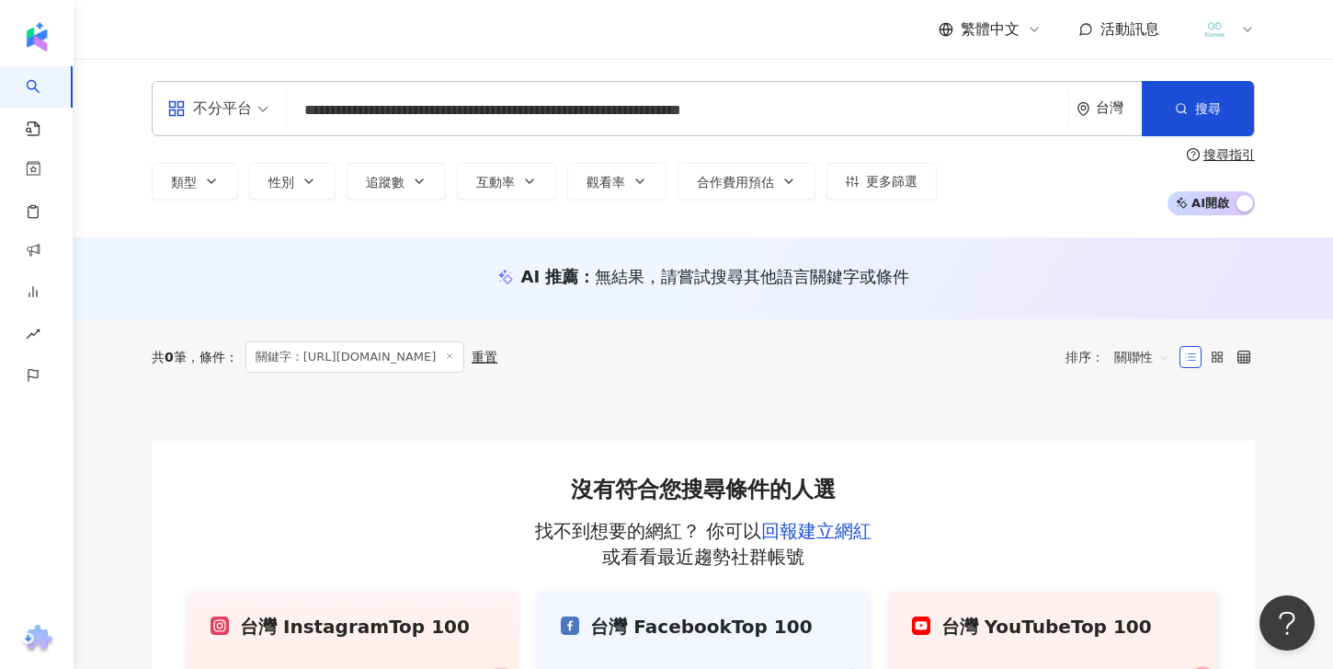
drag, startPoint x: 962, startPoint y: 111, endPoint x: 1005, endPoint y: 116, distance: 43.5
click at [962, 111] on input "**********" at bounding box center [677, 110] width 767 height 35
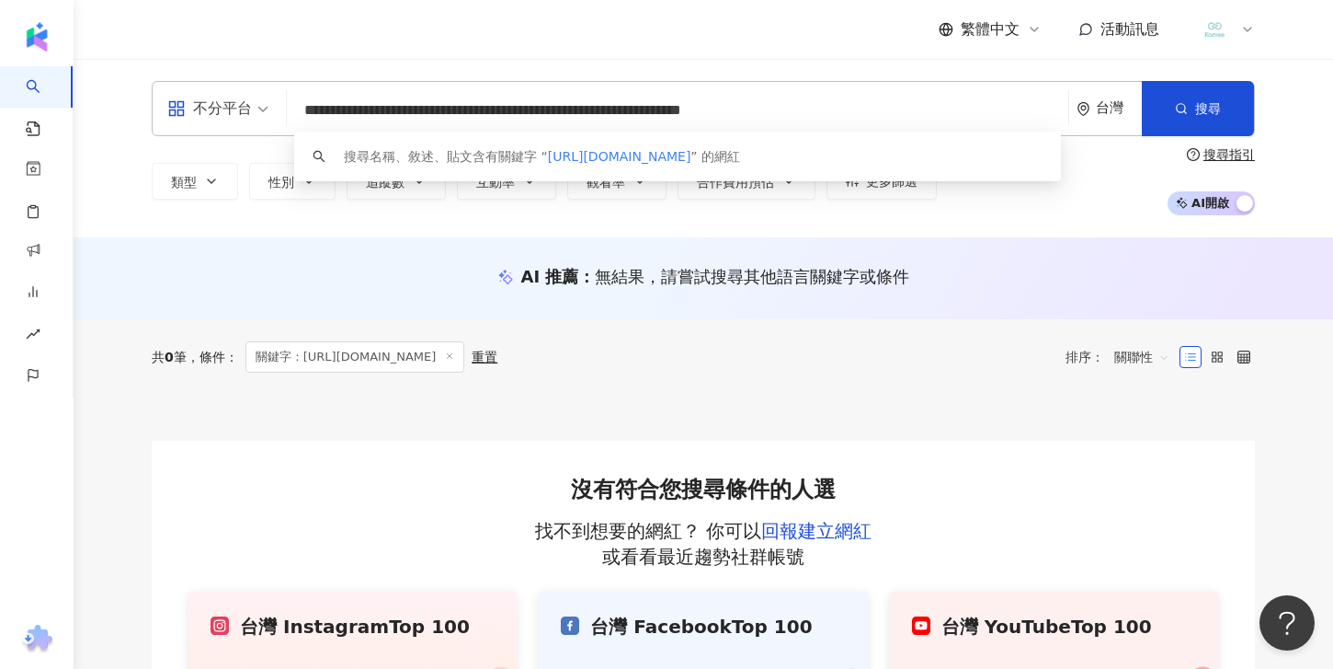
drag, startPoint x: 715, startPoint y: 104, endPoint x: 257, endPoint y: 95, distance: 458.1
click at [257, 95] on div "**********" at bounding box center [704, 108] width 1104 height 55
paste input "search"
type input "***"
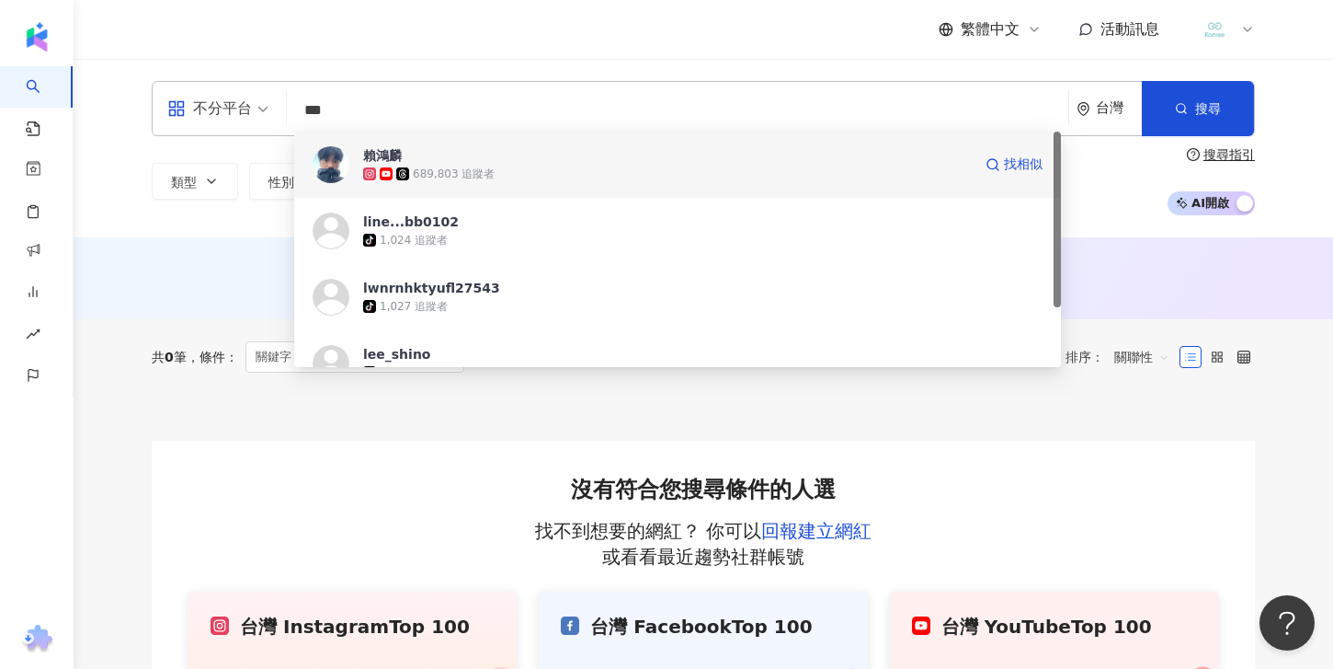
click at [677, 154] on span "賴鴻麟" at bounding box center [667, 155] width 609 height 18
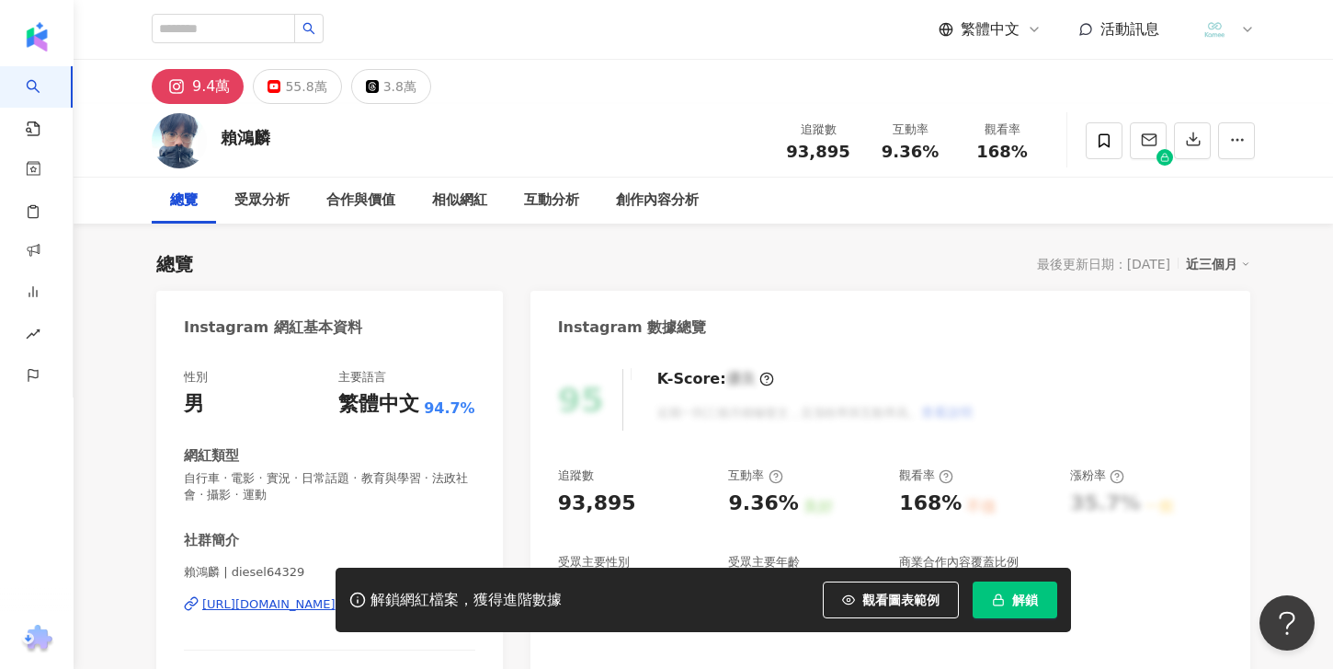
drag, startPoint x: 1192, startPoint y: 151, endPoint x: 1044, endPoint y: 544, distance: 419.7
click at [1017, 592] on span "解鎖" at bounding box center [1026, 599] width 26 height 15
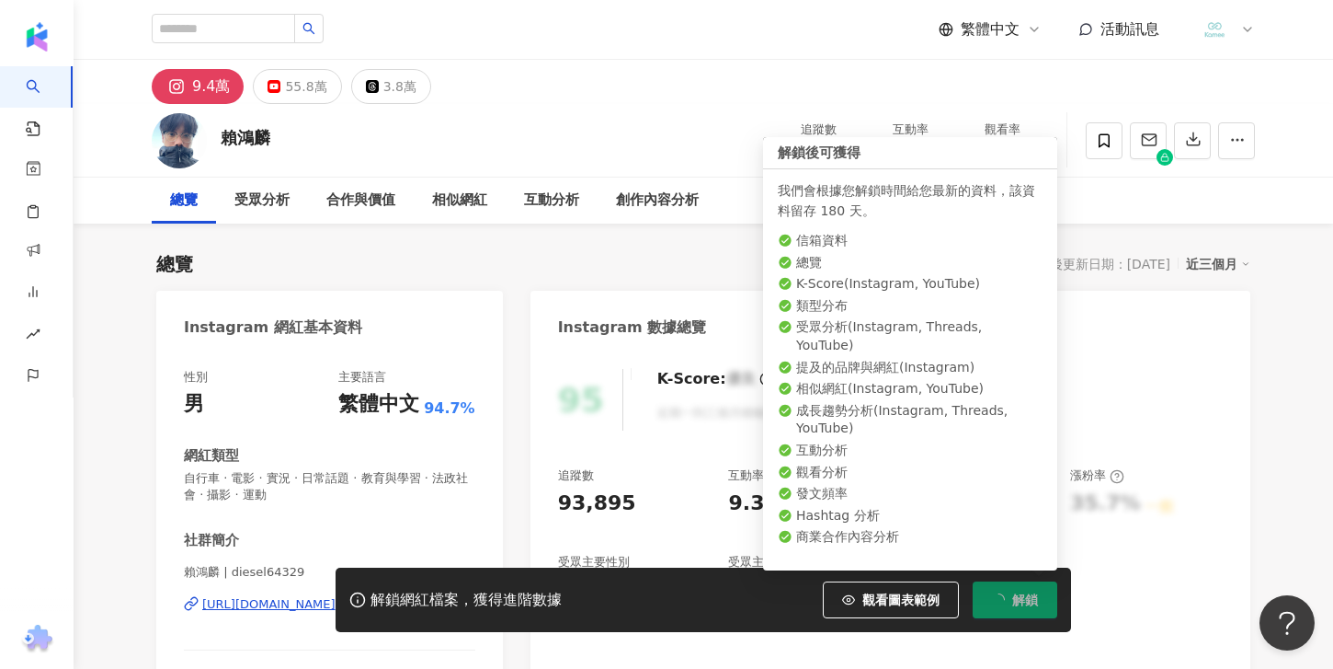
scroll to position [1, 0]
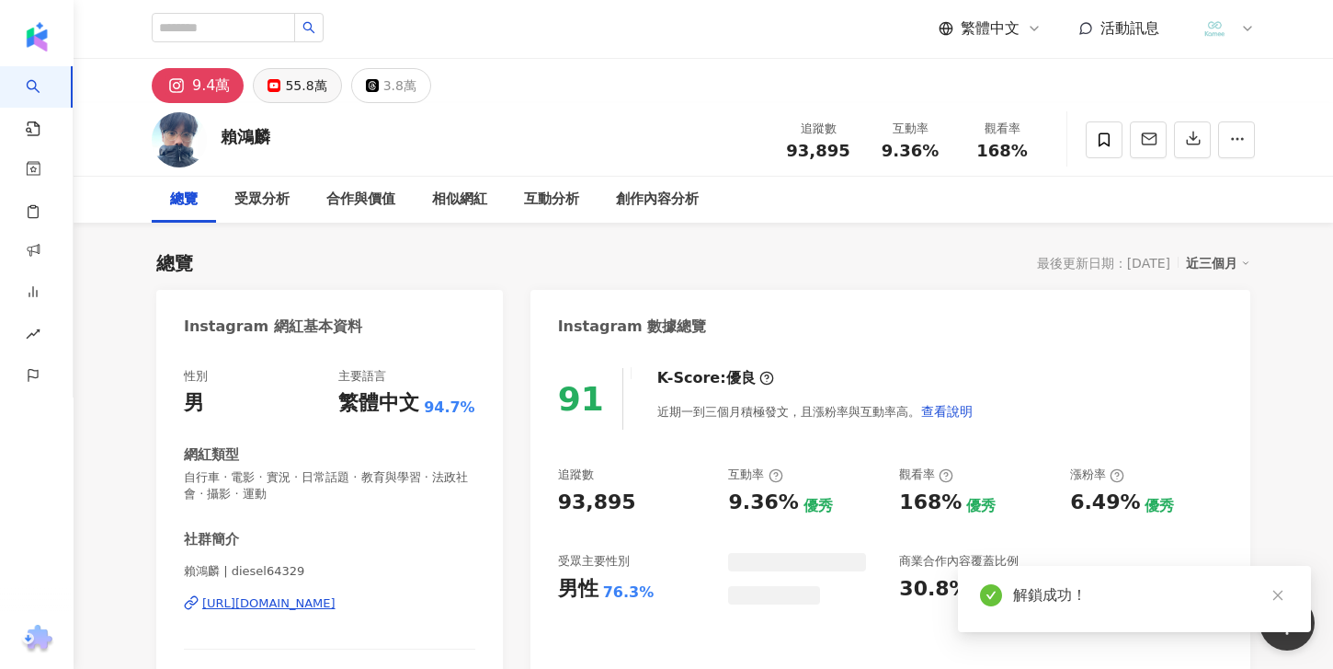
click at [301, 96] on div "55.8萬" at bounding box center [305, 86] width 41 height 26
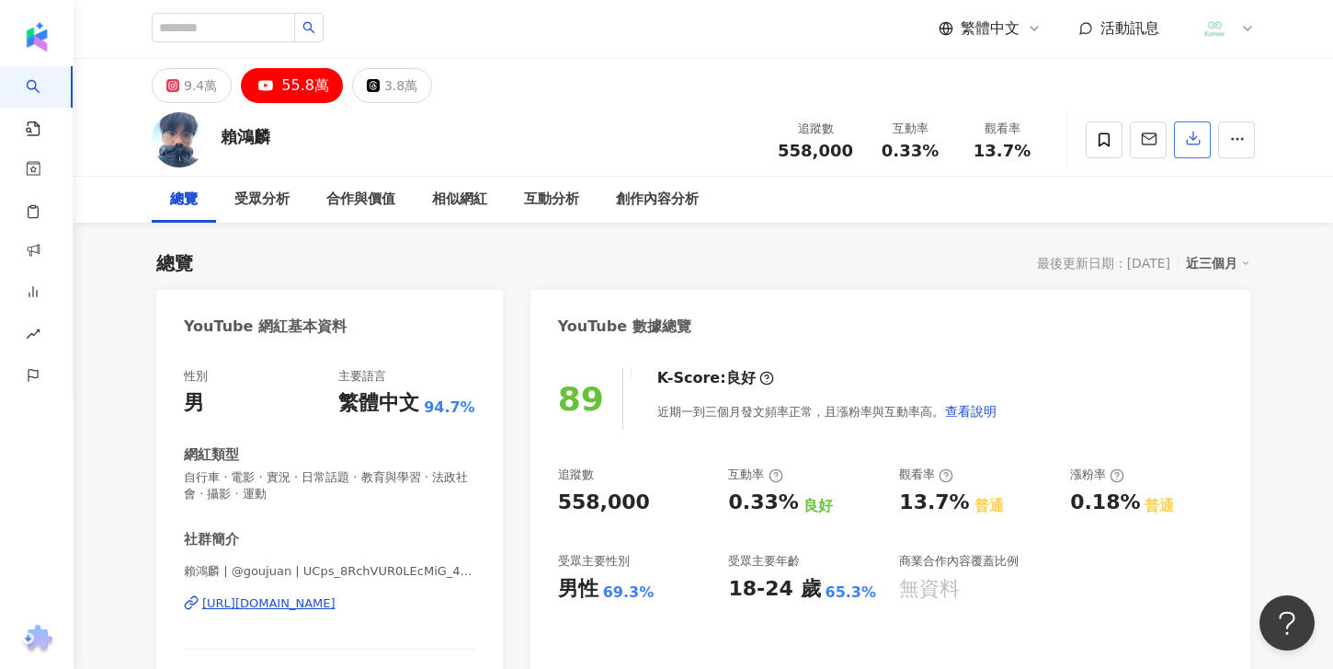
click at [1189, 146] on icon "button" at bounding box center [1193, 138] width 17 height 17
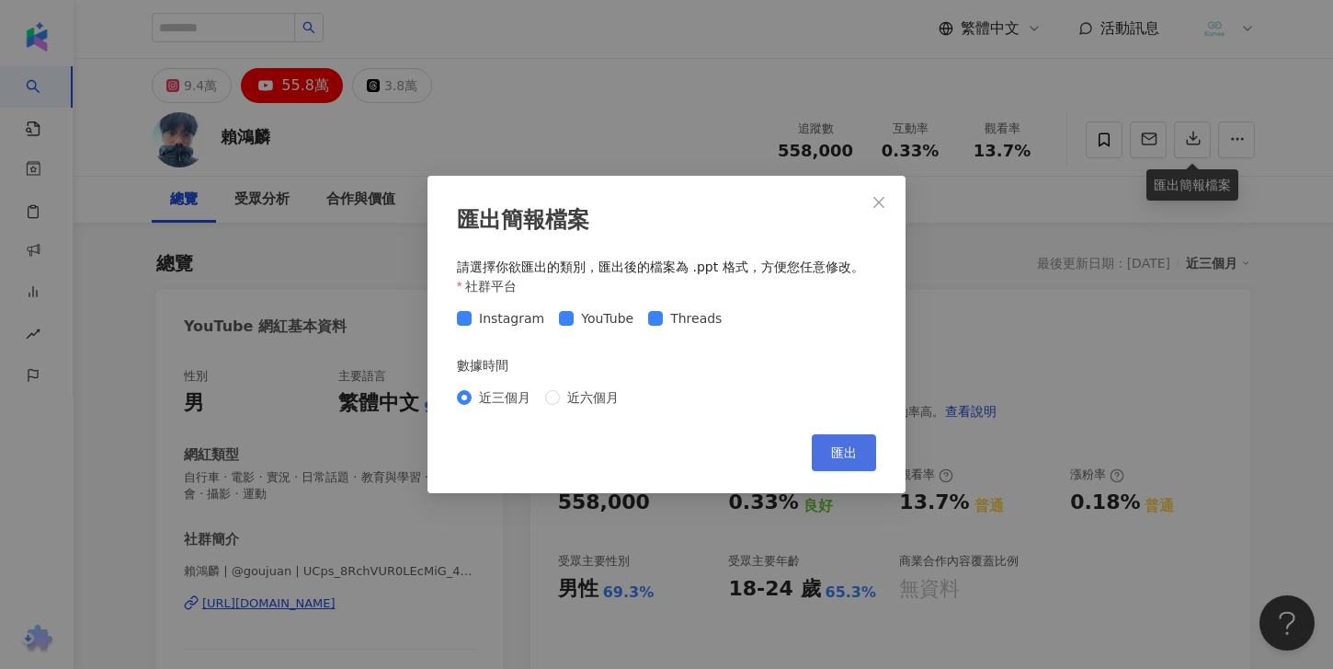
click at [834, 459] on span "匯出" at bounding box center [844, 452] width 26 height 15
